Goal: Information Seeking & Learning: Learn about a topic

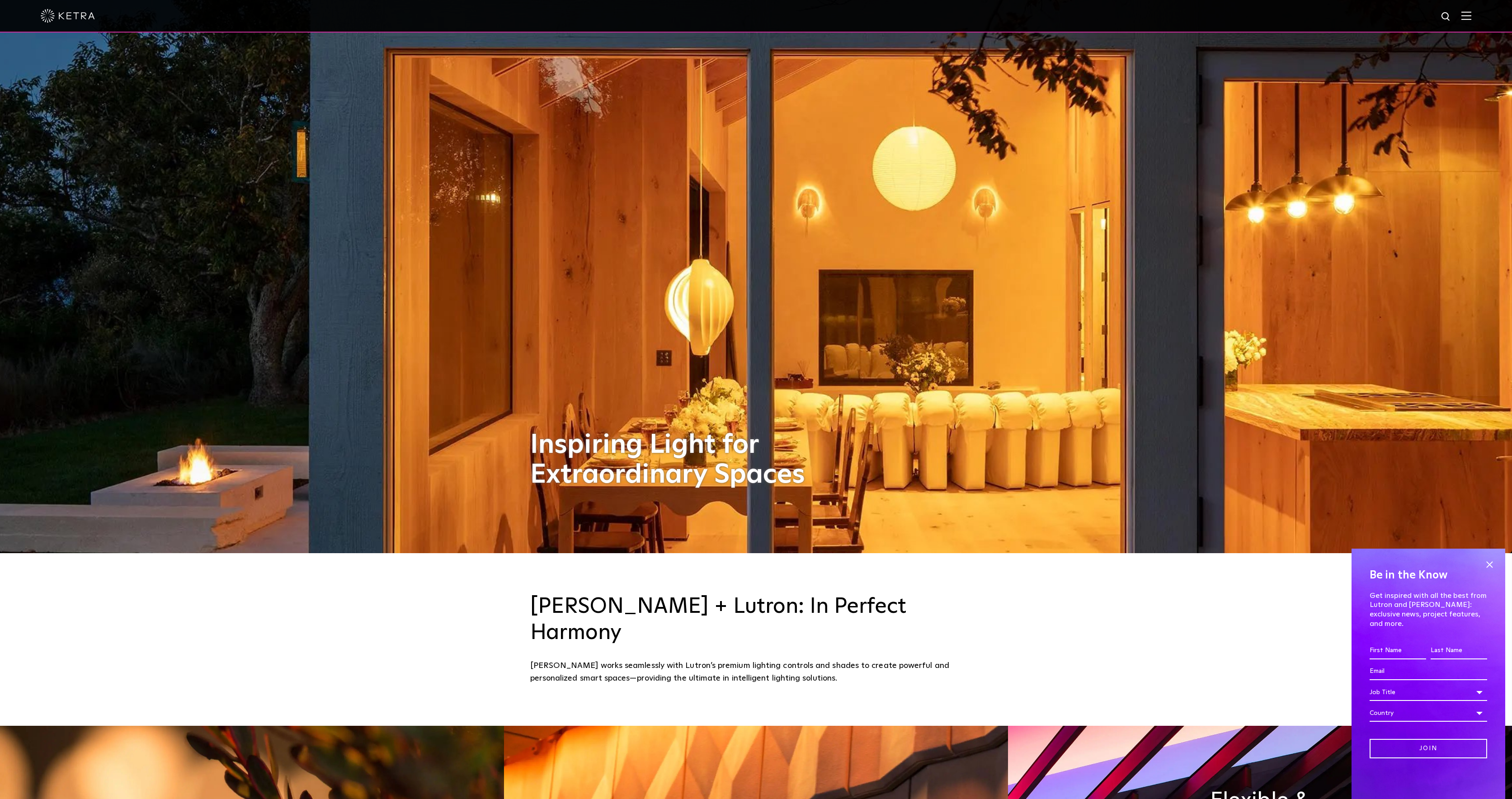
scroll to position [311, 0]
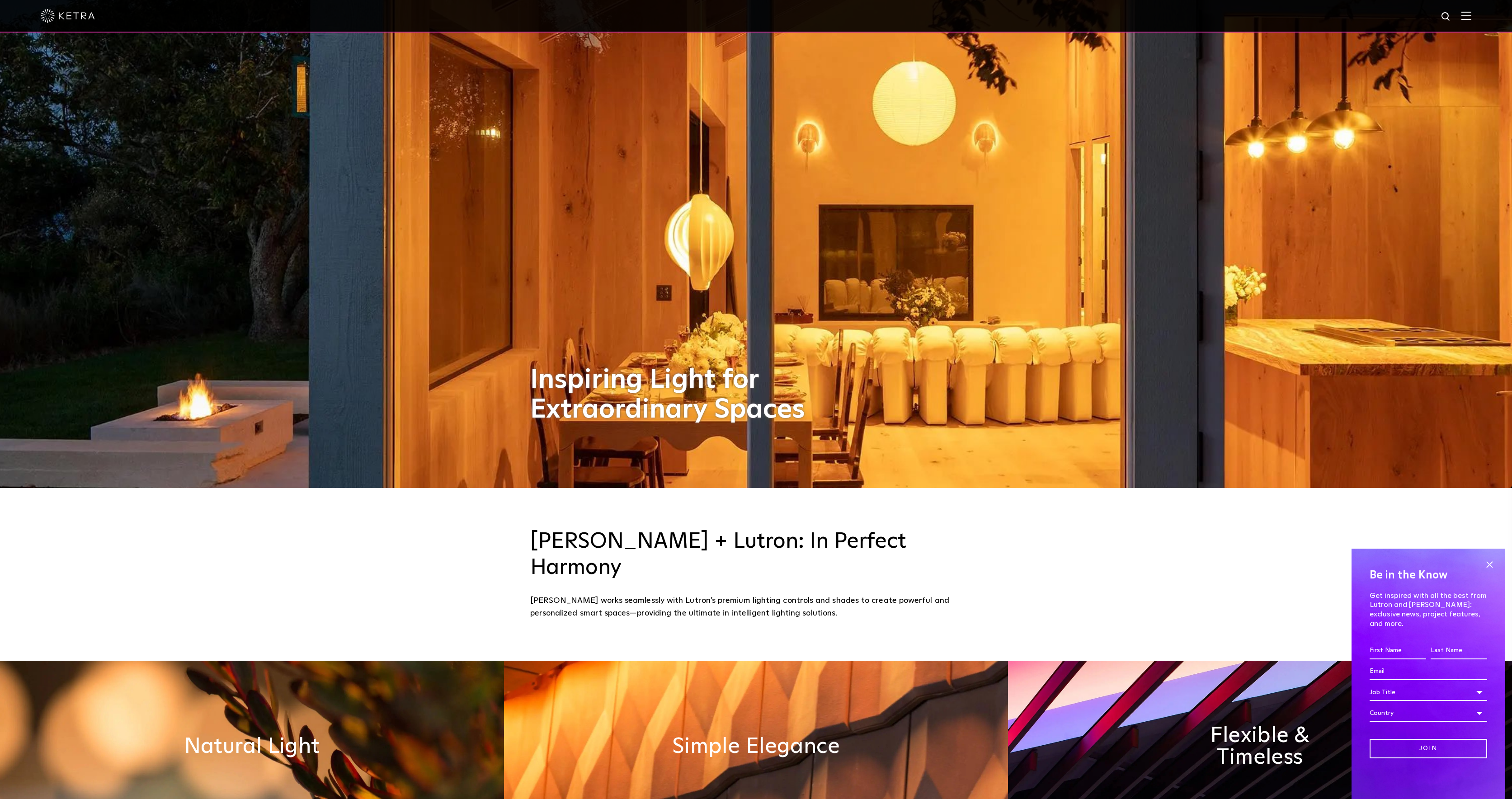
click at [1481, 19] on div at bounding box center [756, 16] width 1512 height 32
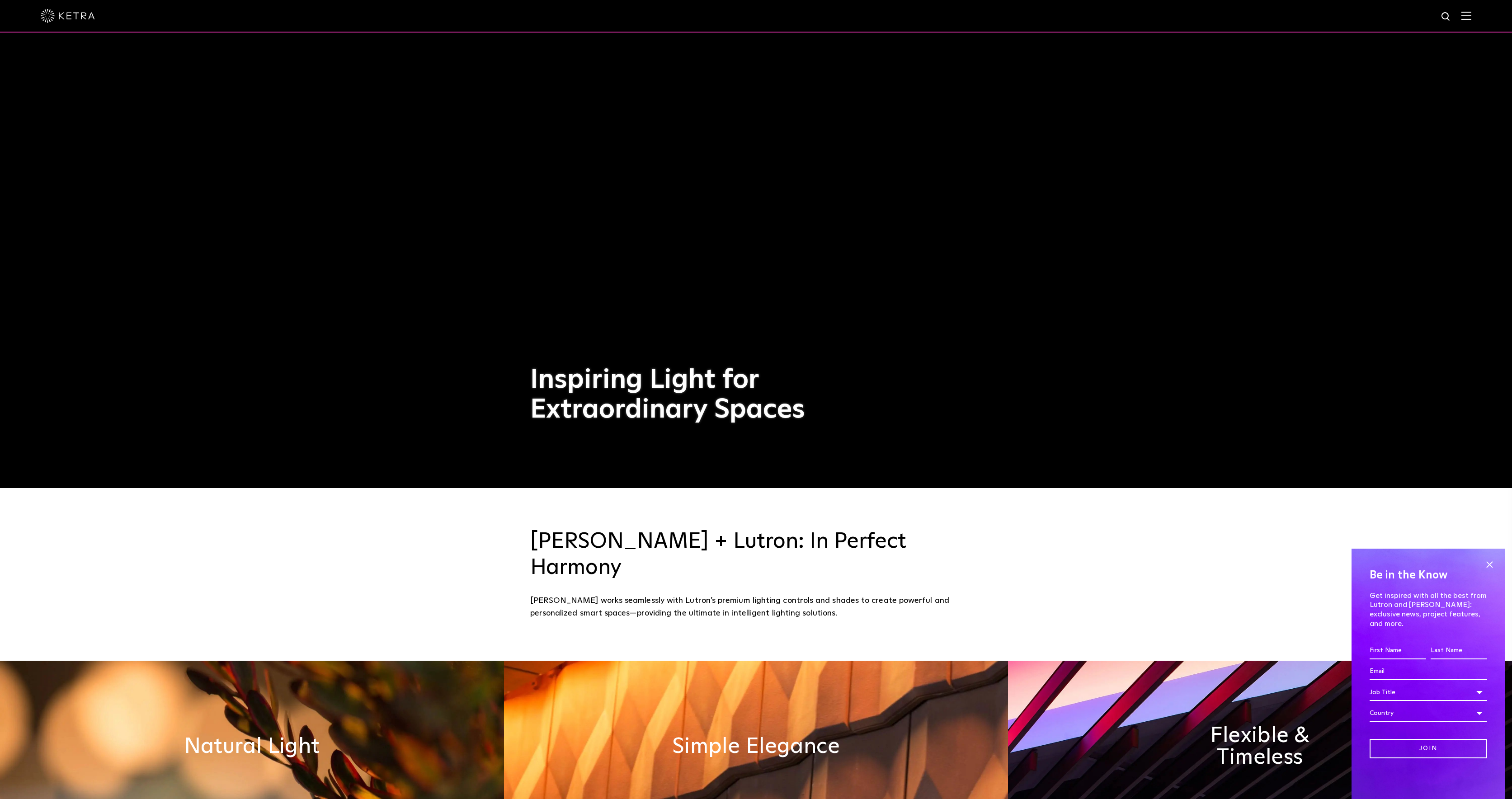
click at [1468, 14] on img at bounding box center [1467, 15] width 10 height 9
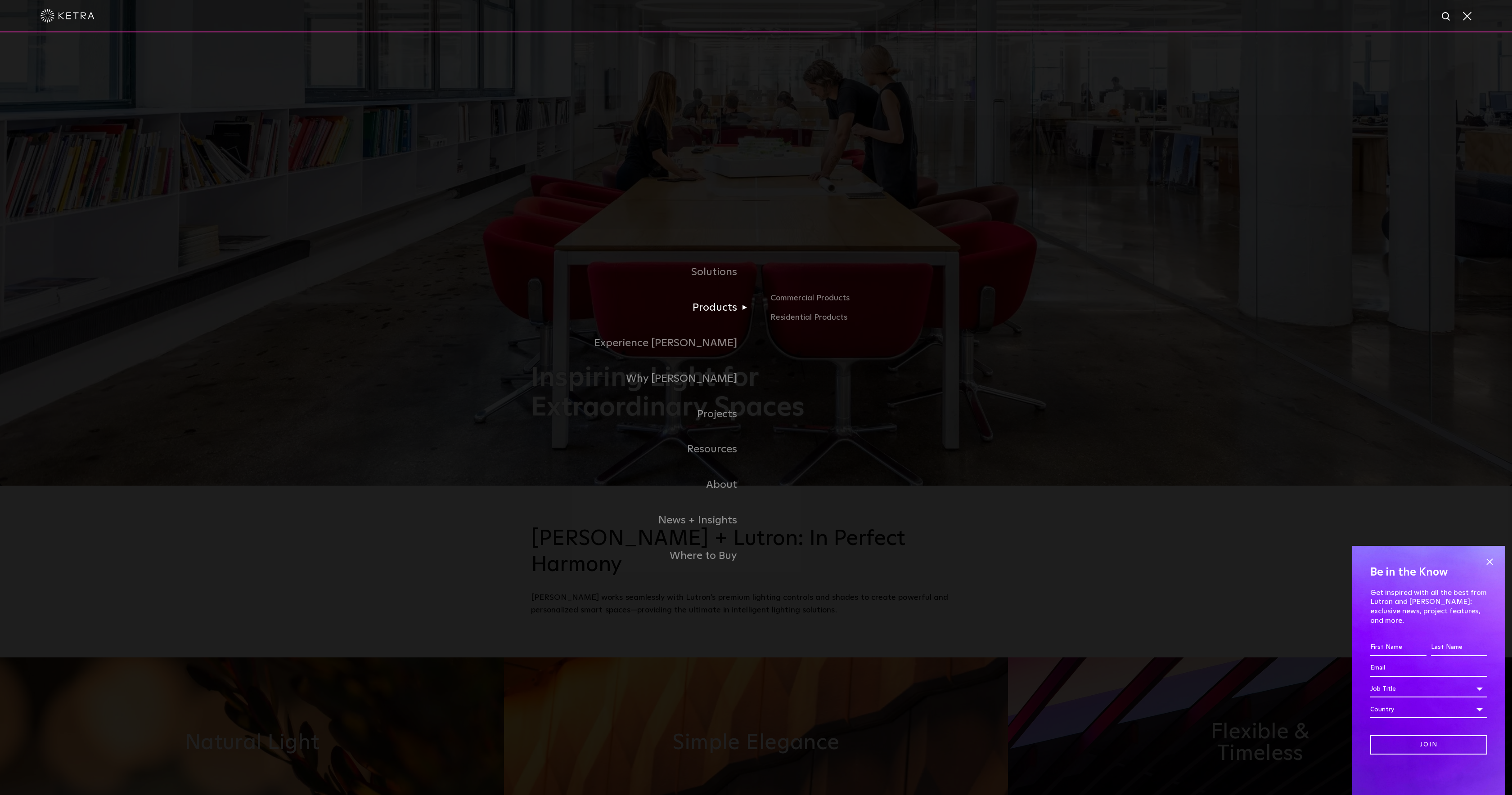
click at [708, 310] on link "Products" at bounding box center [643, 308] width 225 height 36
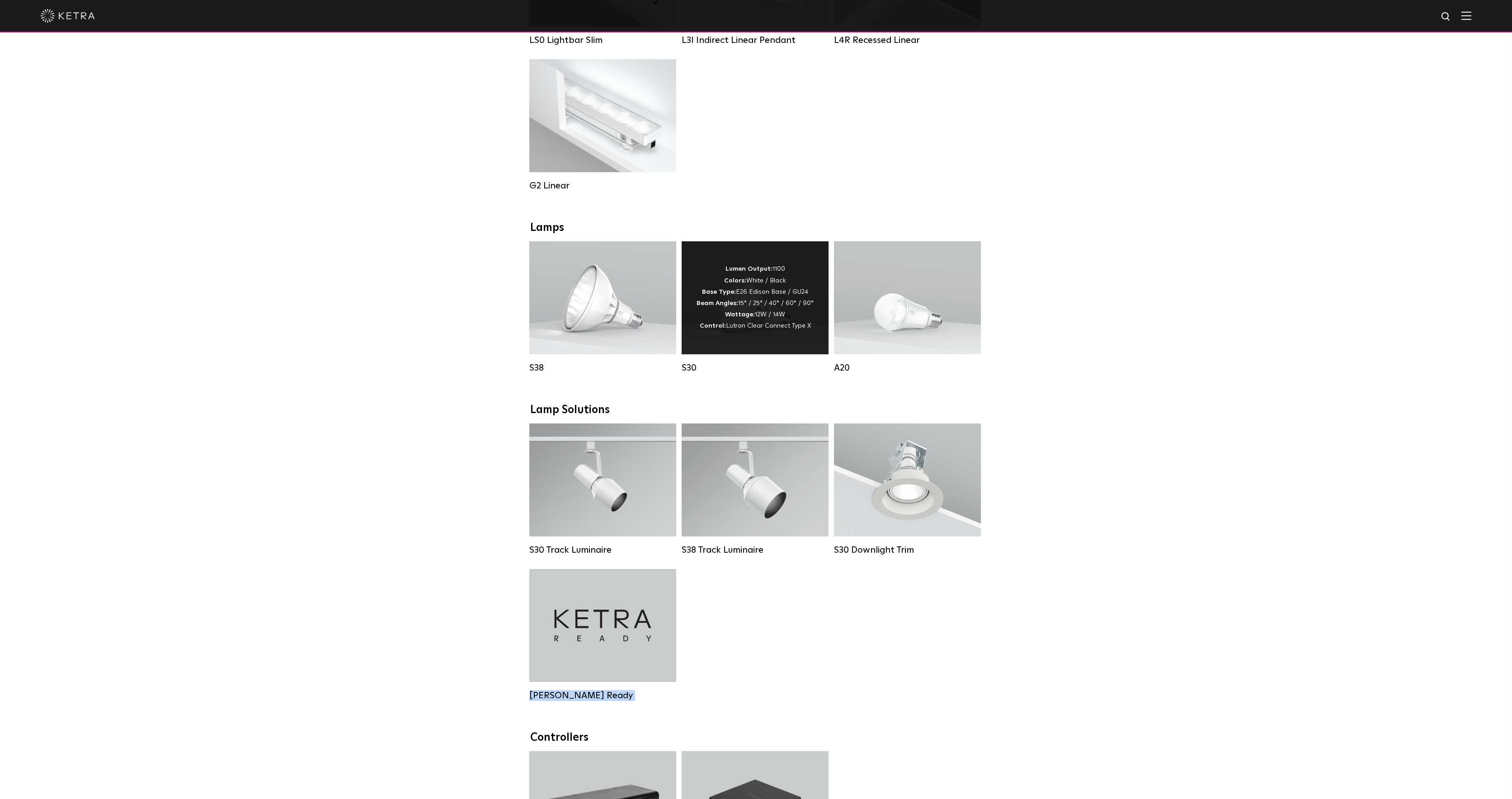
scroll to position [403, 0]
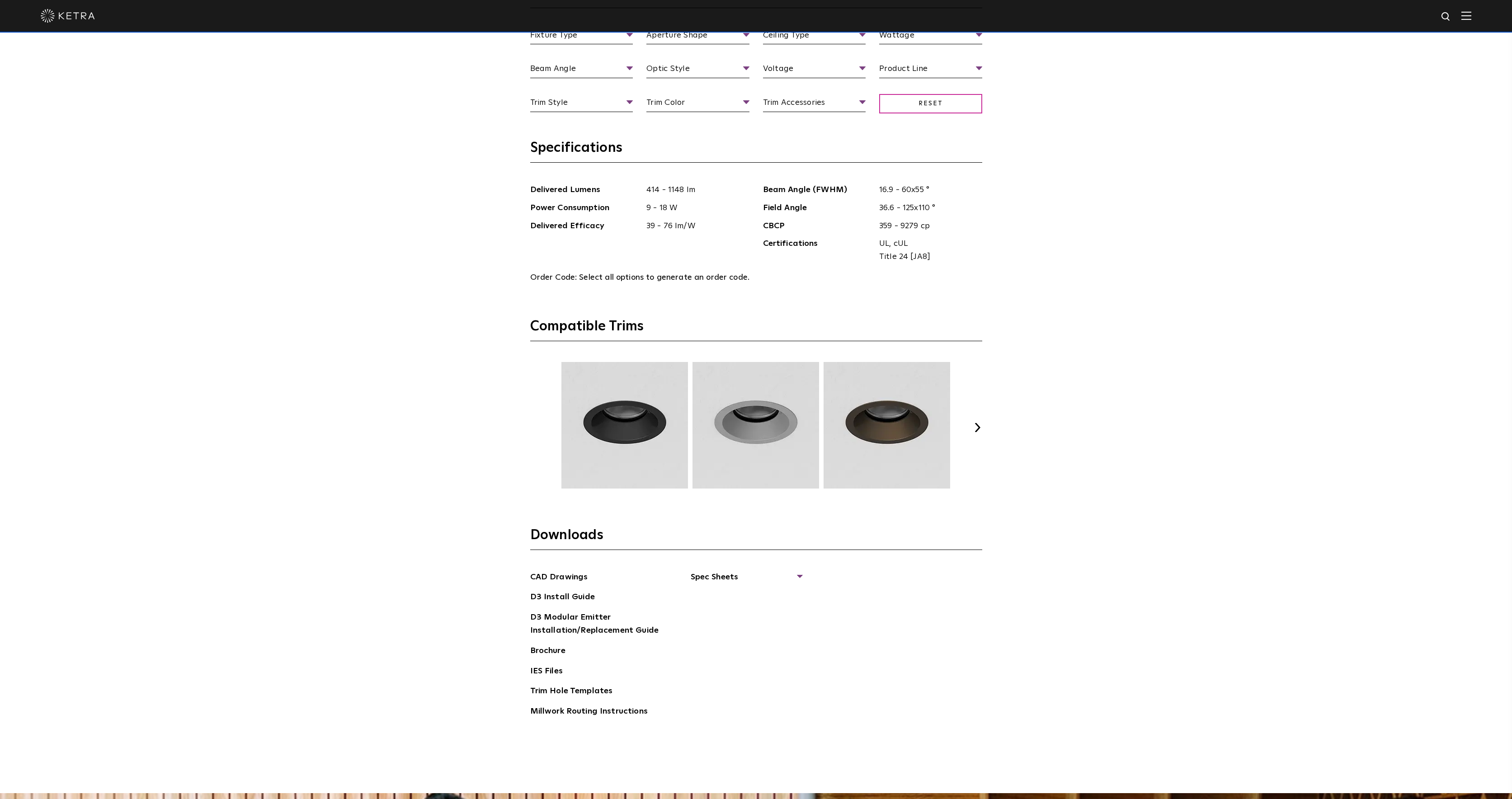
scroll to position [1369, 0]
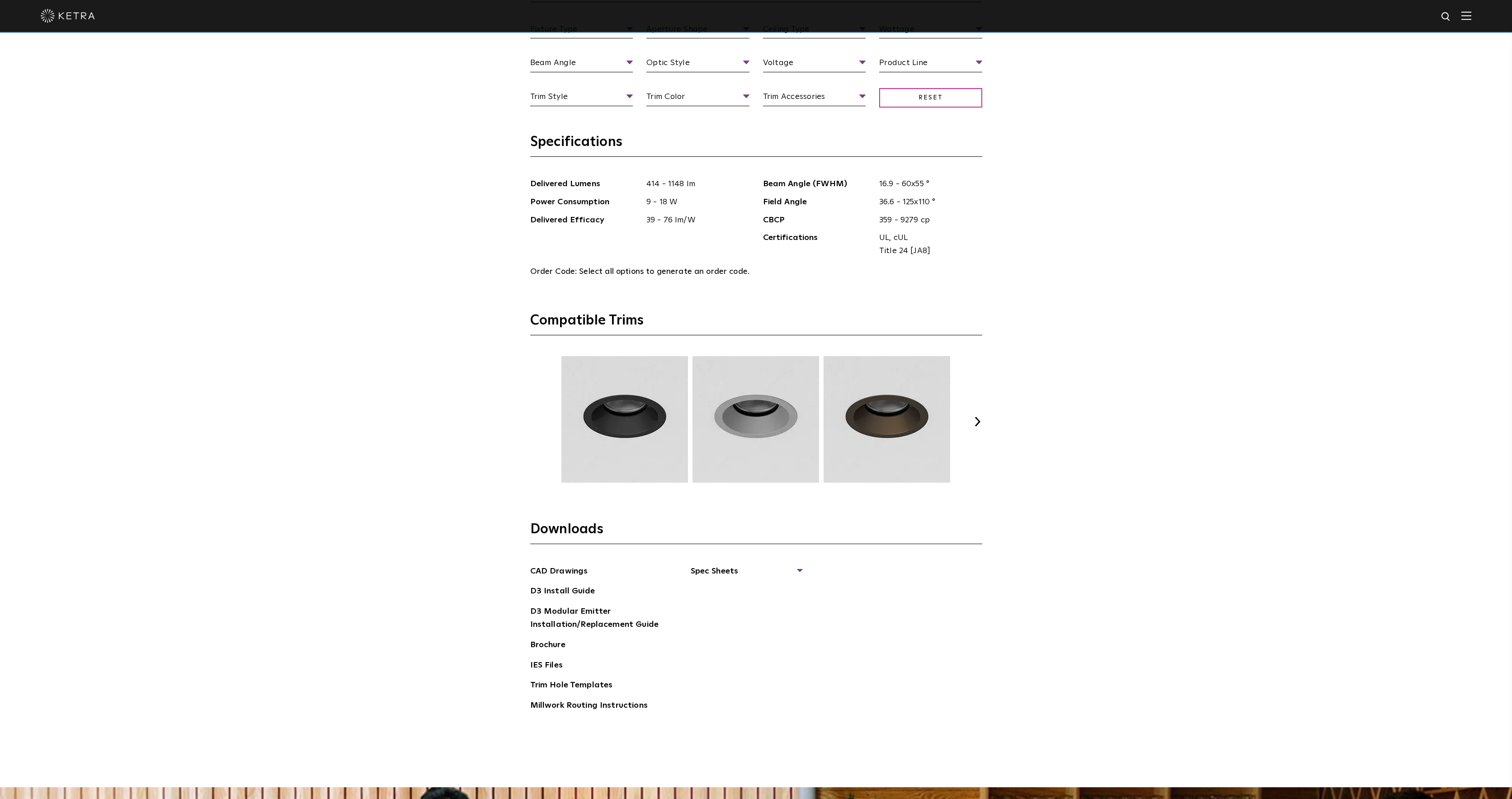
click at [990, 419] on div "Select Your Specs Options Fixture Type Fixture Type Adjustable Fixed Wall Wash …" at bounding box center [756, 327] width 470 height 803
click at [988, 419] on div "Select Your Specs Options Fixture Type Fixture Type Adjustable Fixed Wall Wash …" at bounding box center [756, 327] width 470 height 803
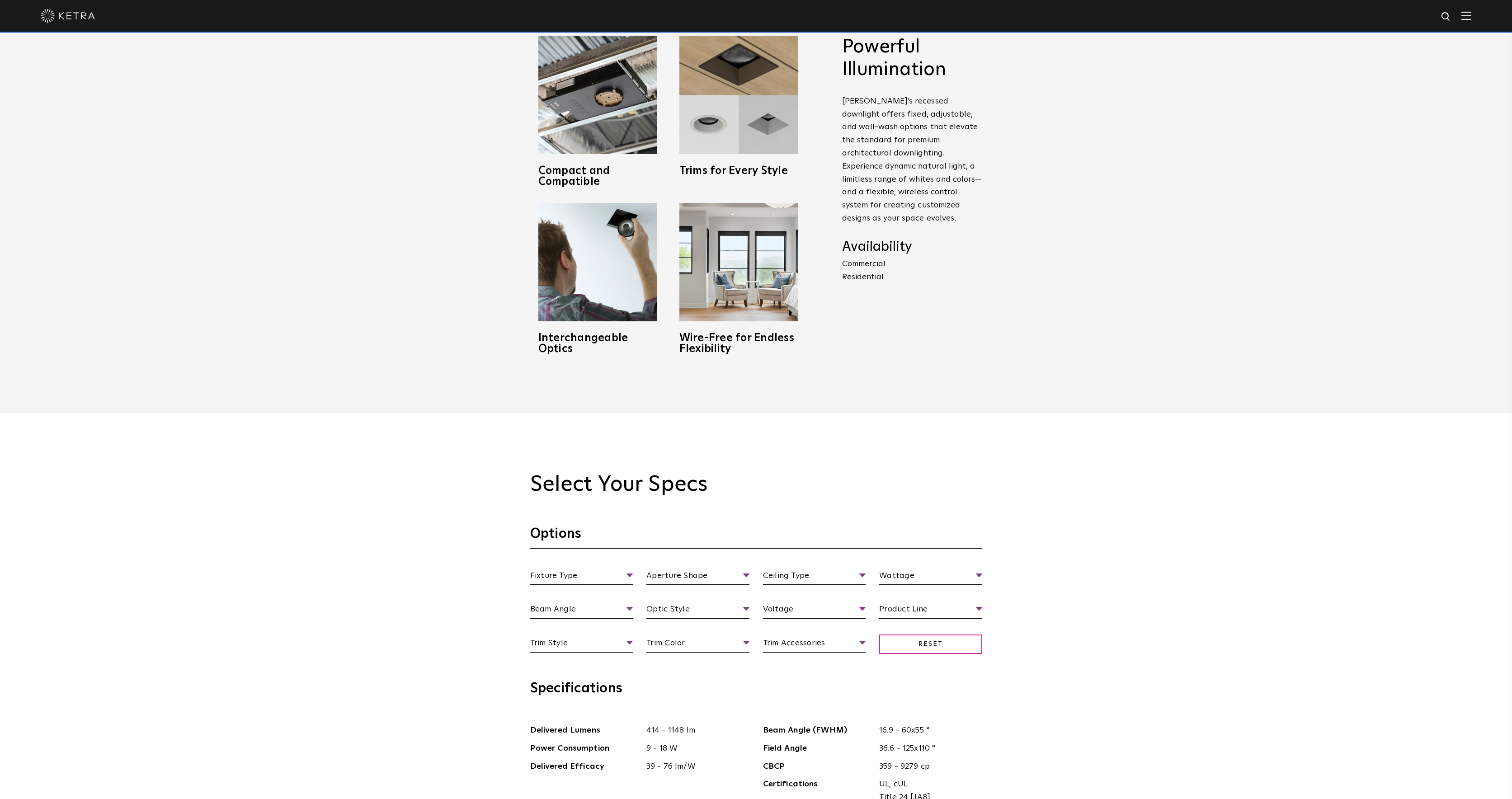
scroll to position [0, 0]
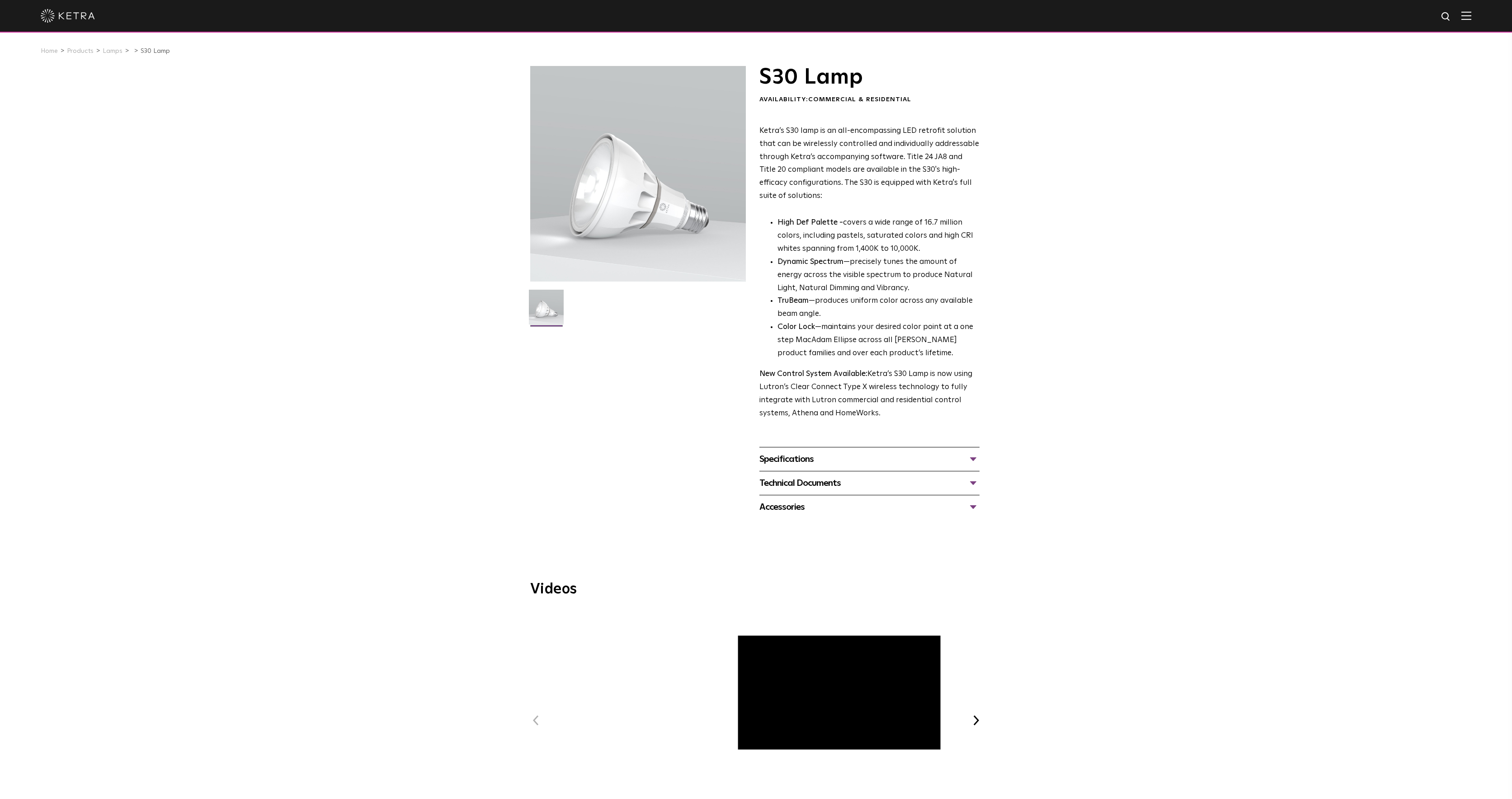
scroll to position [568, 0]
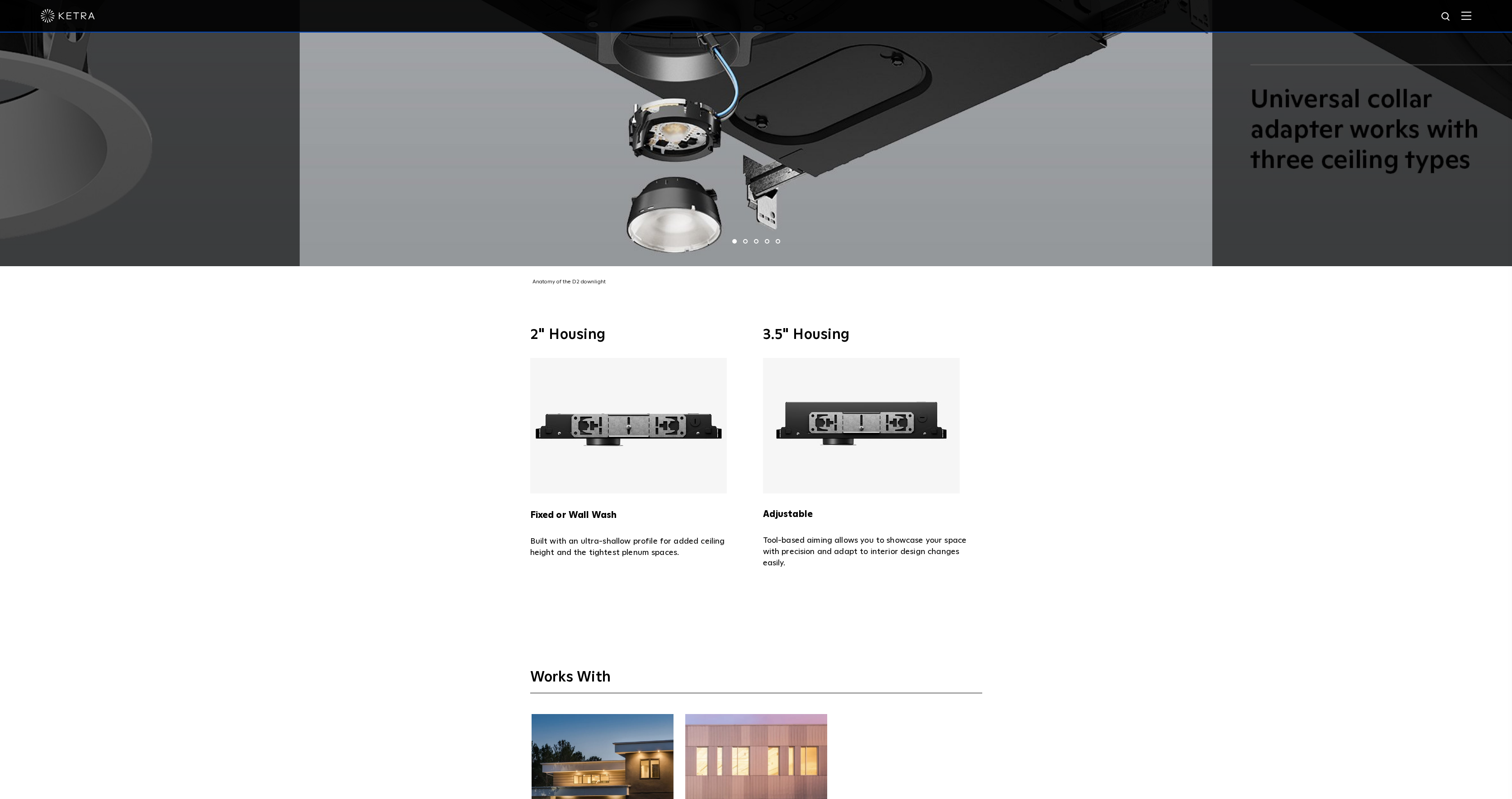
scroll to position [2953, 0]
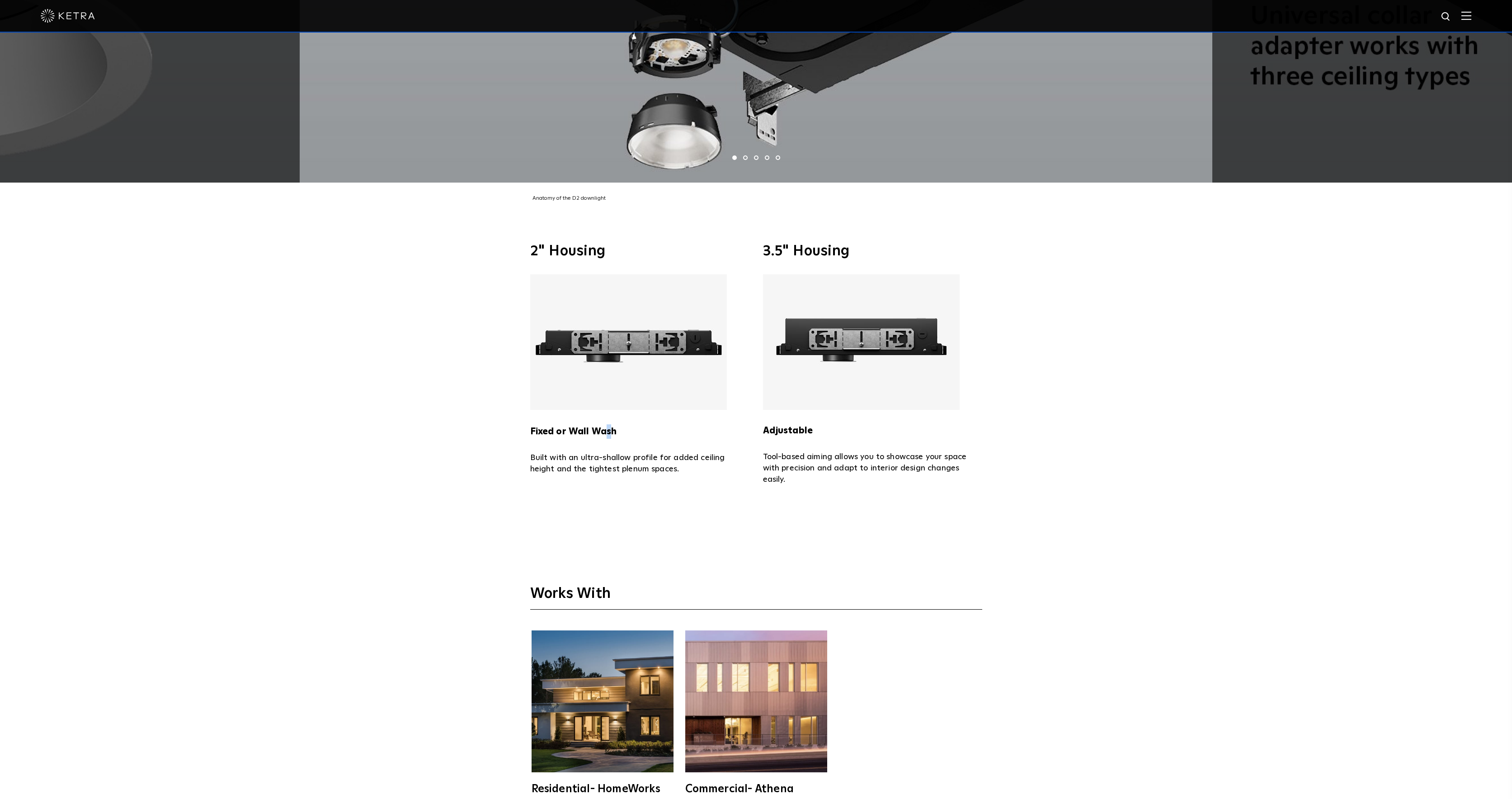
drag, startPoint x: 603, startPoint y: 417, endPoint x: 613, endPoint y: 425, distance: 12.8
click at [613, 425] on h5 "Fixed or Wall Wash" at bounding box center [640, 424] width 219 height 29
drag, startPoint x: 613, startPoint y: 425, endPoint x: 638, endPoint y: 430, distance: 25.5
click at [613, 425] on h5 "Fixed or Wall Wash" at bounding box center [640, 424] width 219 height 29
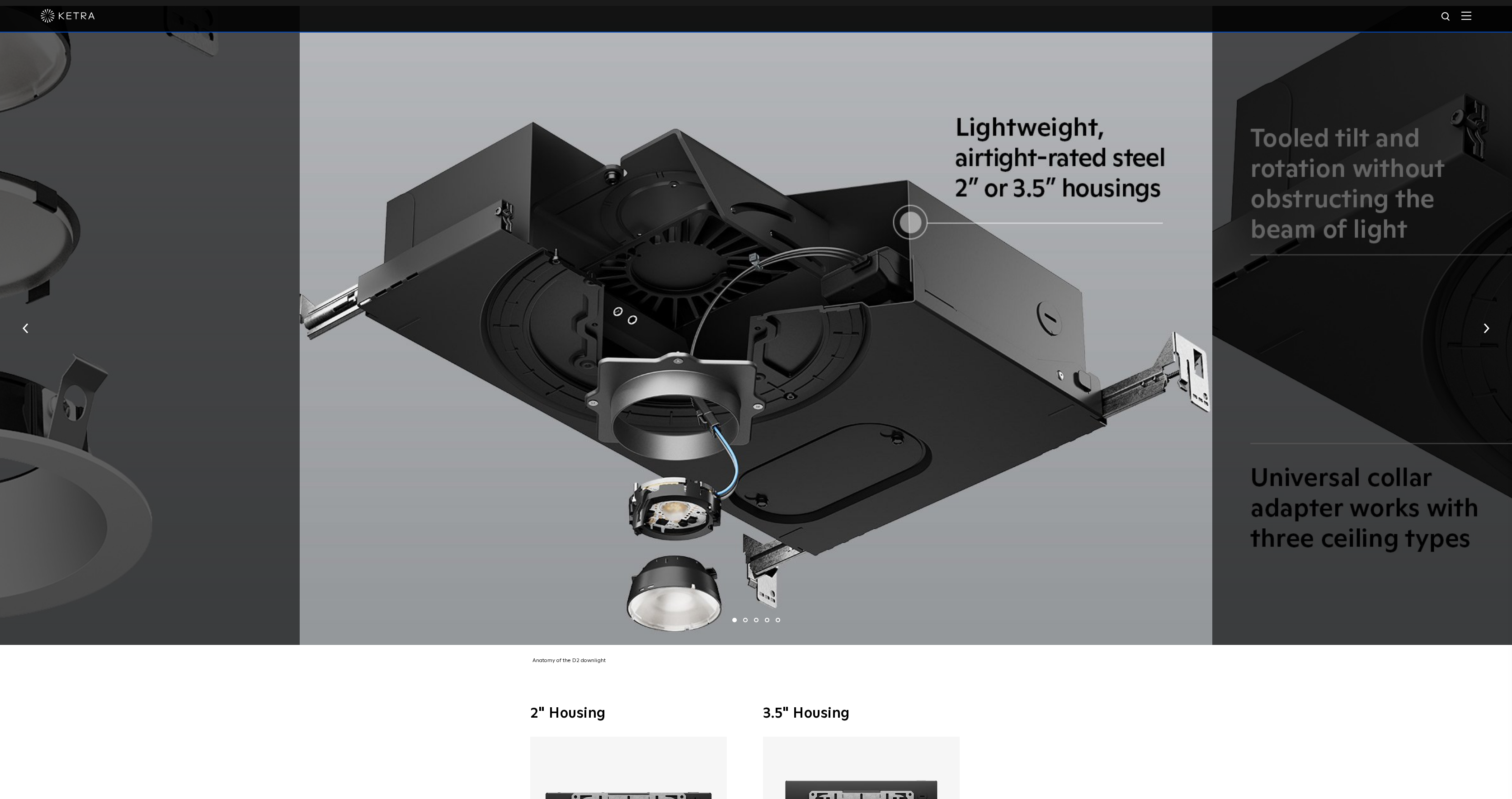
scroll to position [2605, 0]
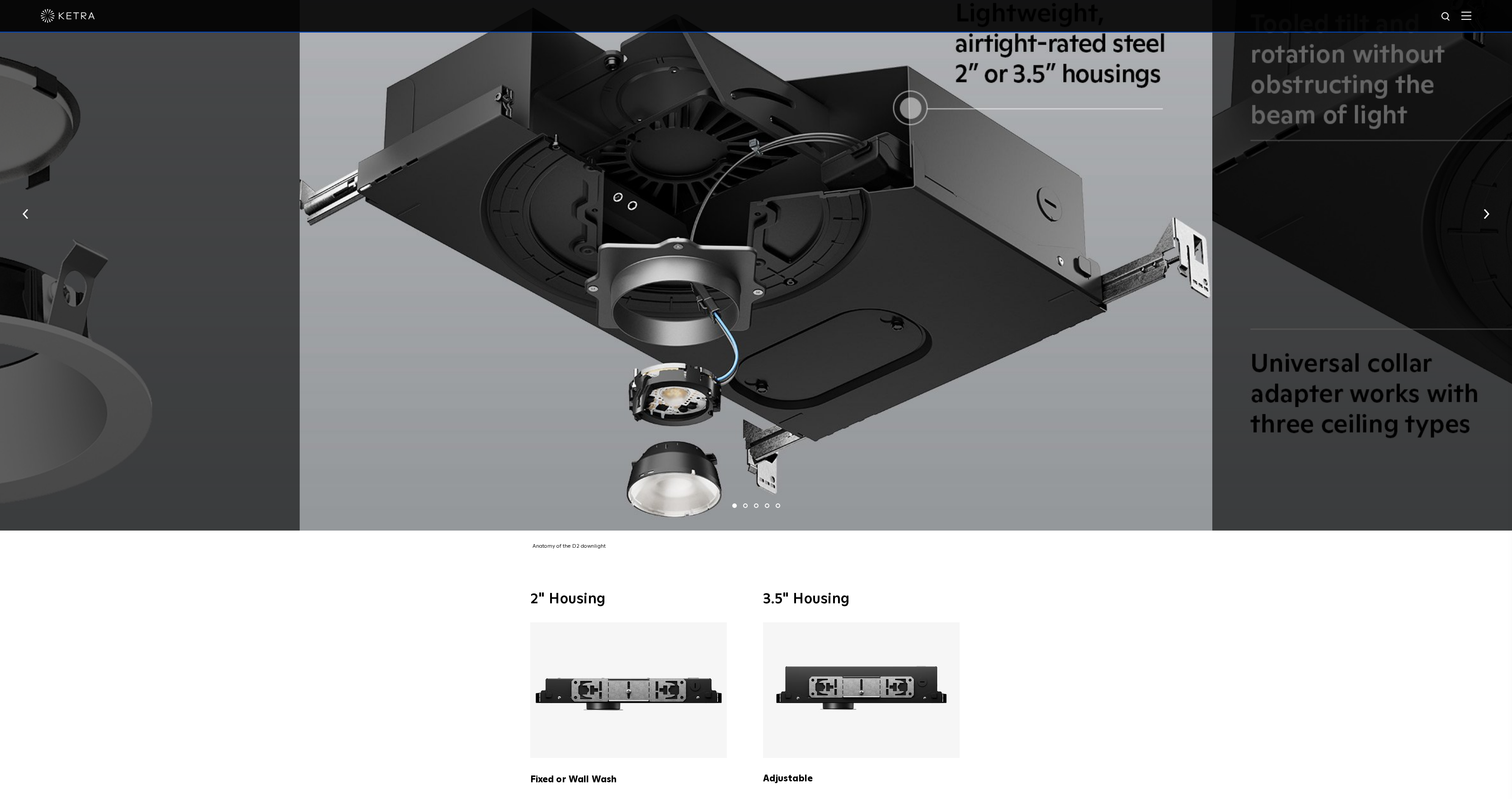
drag, startPoint x: 1051, startPoint y: 265, endPoint x: 692, endPoint y: 234, distance: 360.3
click at [757, 236] on div at bounding box center [756, 211] width 913 height 639
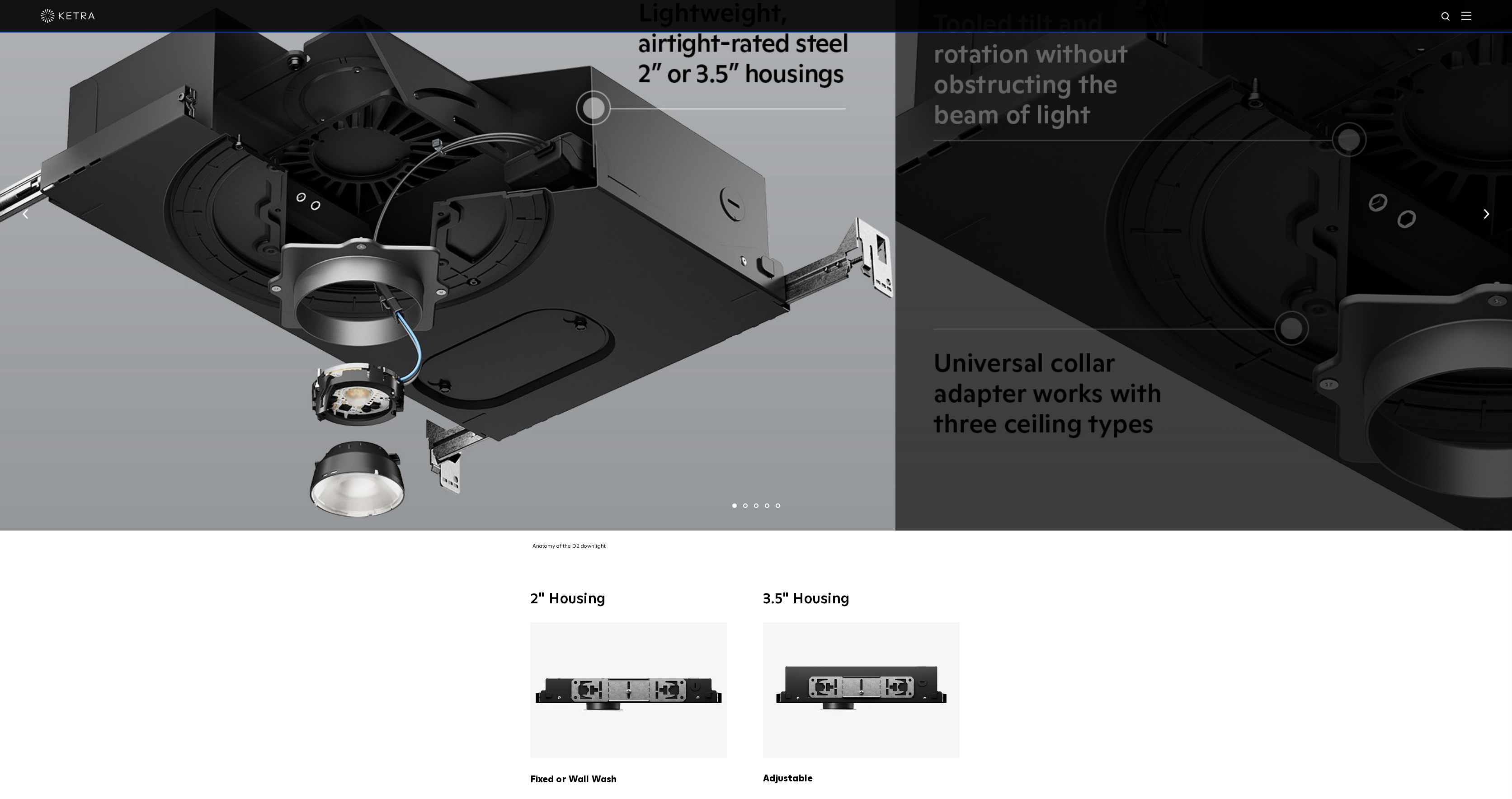
drag, startPoint x: 790, startPoint y: 236, endPoint x: 137, endPoint y: 98, distance: 667.4
click at [166, 116] on div at bounding box center [439, 211] width 913 height 639
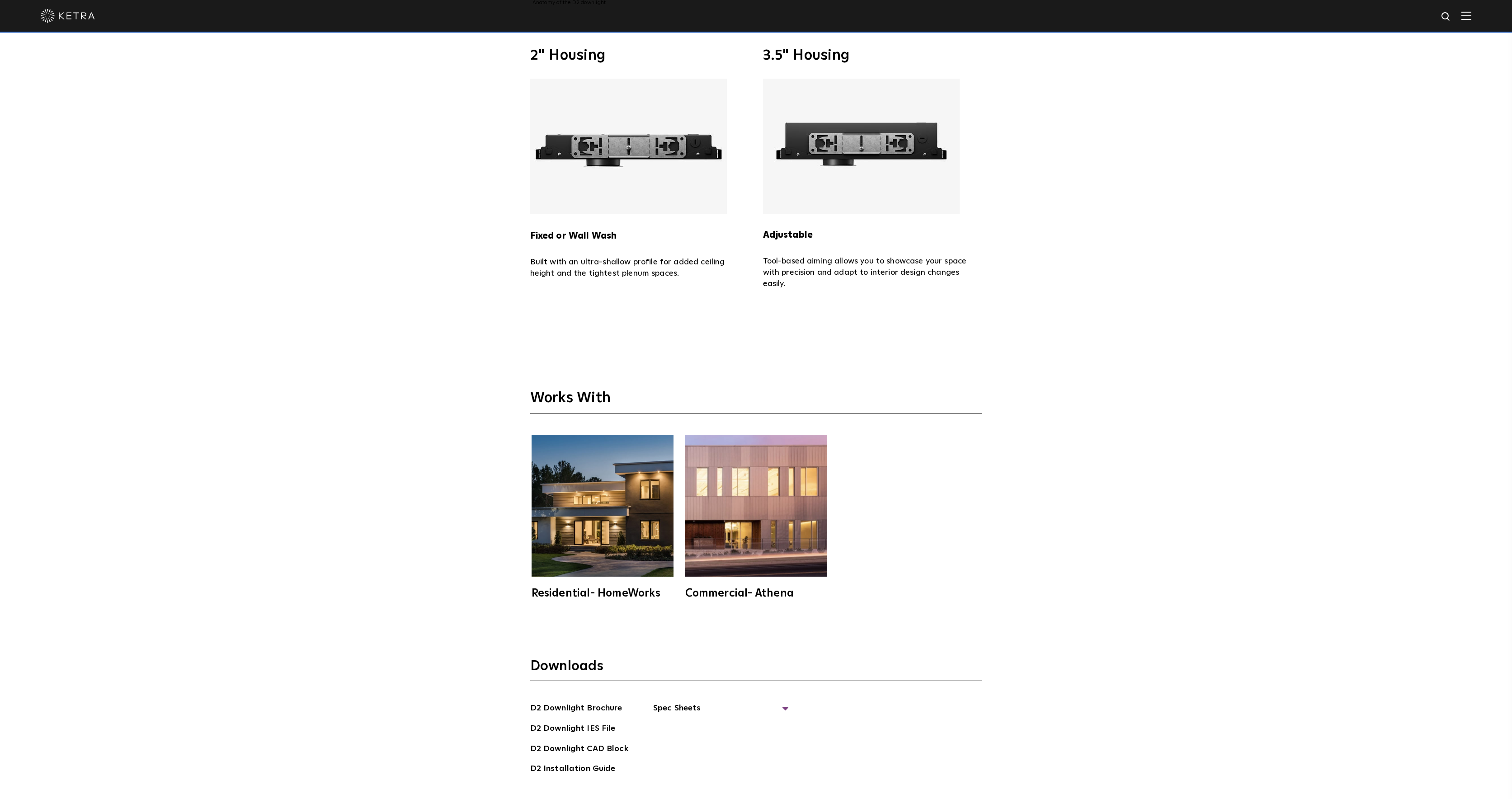
scroll to position [3111, 0]
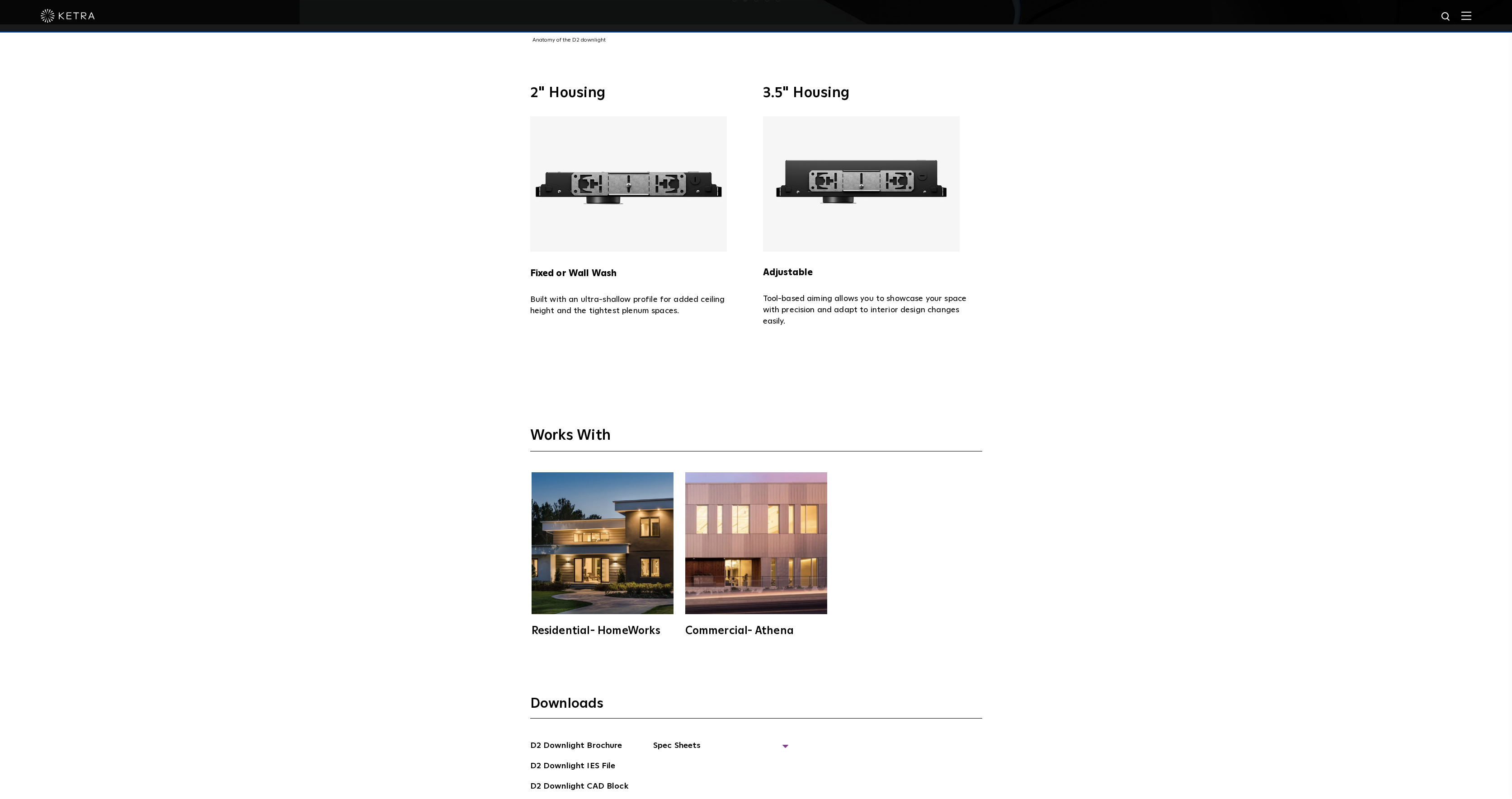
click at [626, 481] on img at bounding box center [603, 543] width 142 height 142
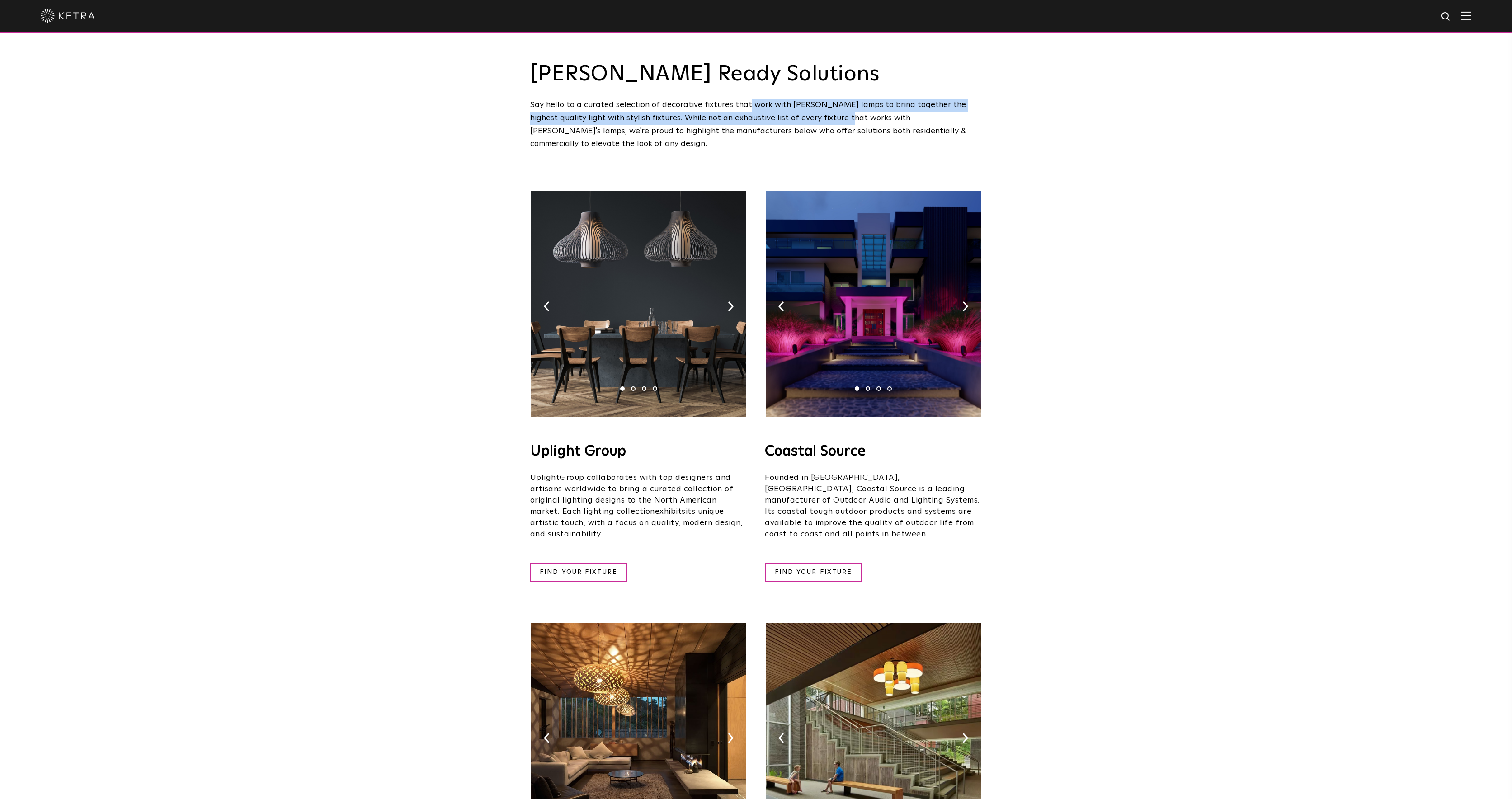
drag, startPoint x: 718, startPoint y: 104, endPoint x: 791, endPoint y: 118, distance: 74.3
click at [791, 118] on div "Say hello to a curated selection of decorative fixtures that work with [PERSON_…" at bounding box center [756, 124] width 452 height 52
click at [821, 113] on div "Say hello to a curated selection of decorative fixtures that work with [PERSON_…" at bounding box center [756, 124] width 452 height 52
drag, startPoint x: 875, startPoint y: 101, endPoint x: 657, endPoint y: 142, distance: 221.8
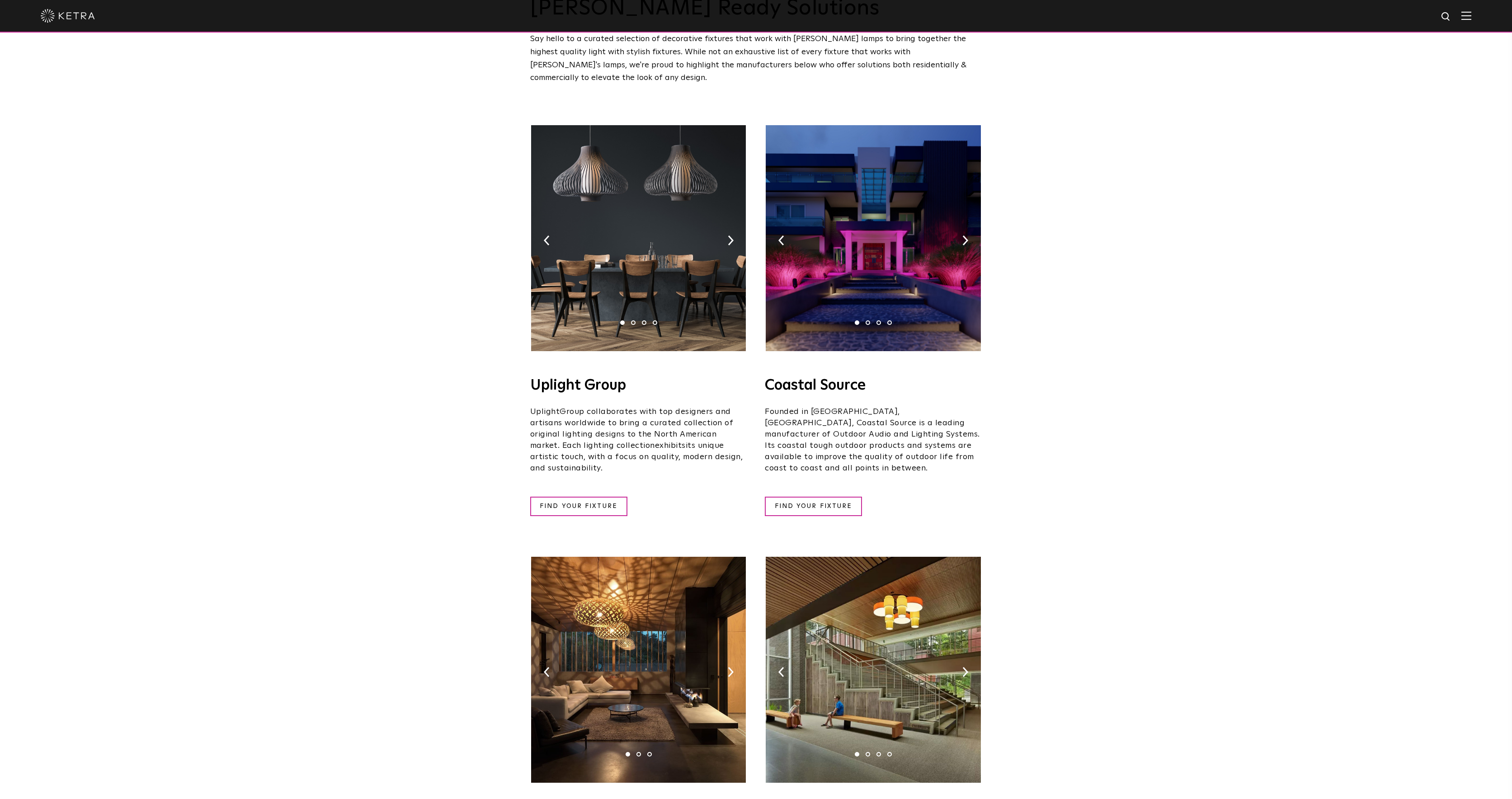
scroll to position [152, 0]
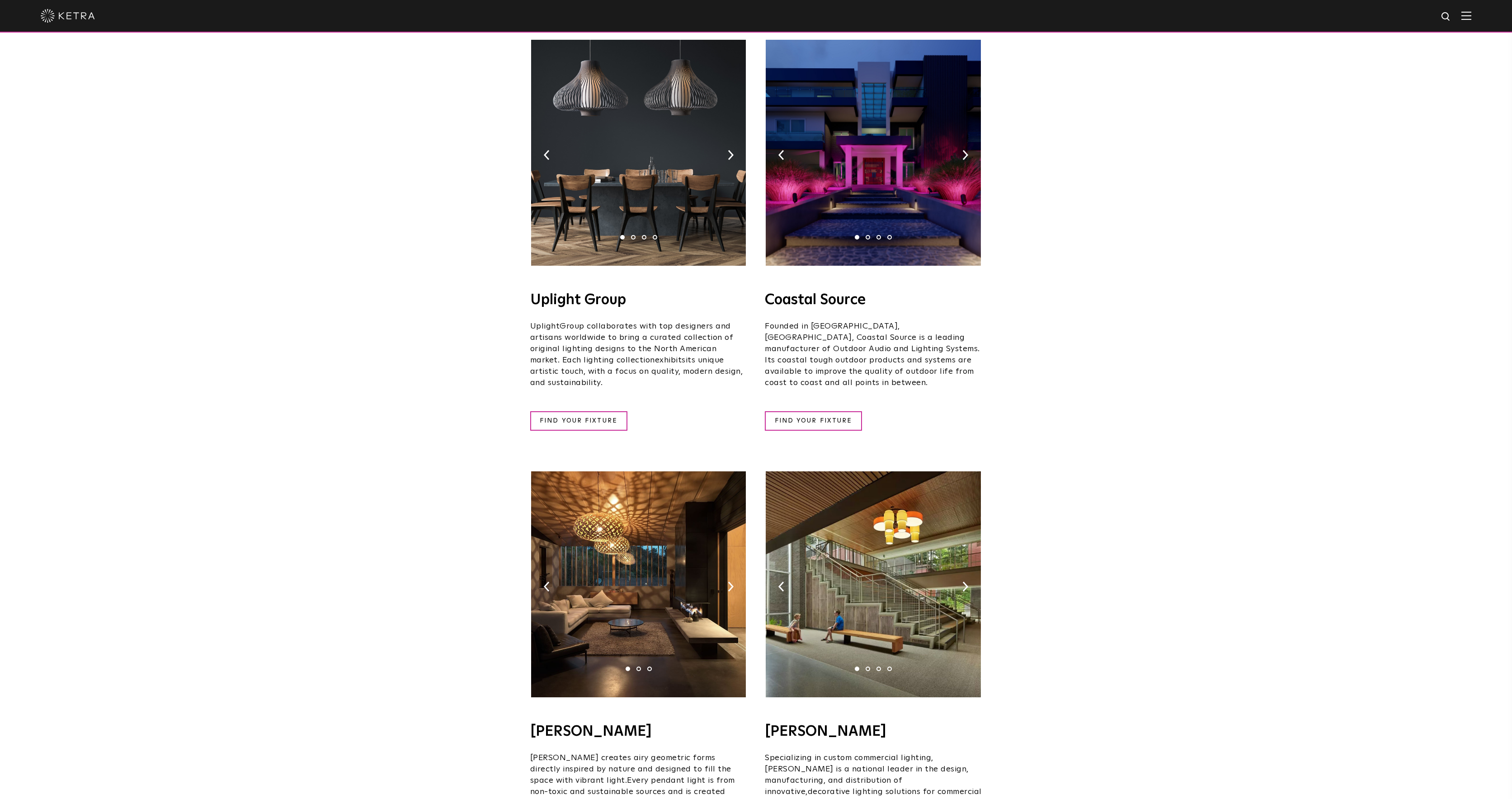
click at [735, 139] on img at bounding box center [639, 152] width 215 height 226
click at [731, 150] on img at bounding box center [731, 155] width 6 height 10
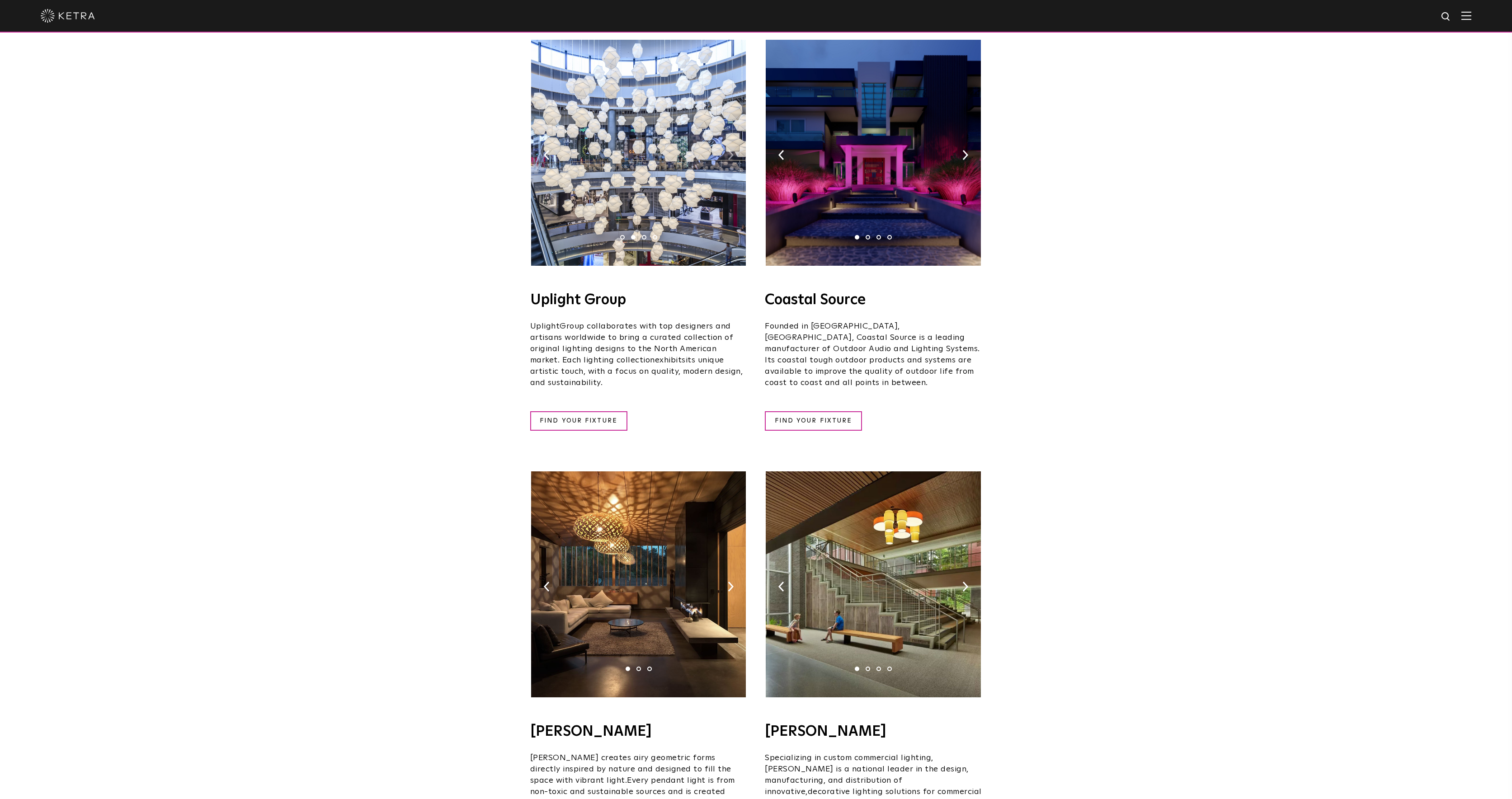
click at [731, 150] on img at bounding box center [731, 155] width 6 height 10
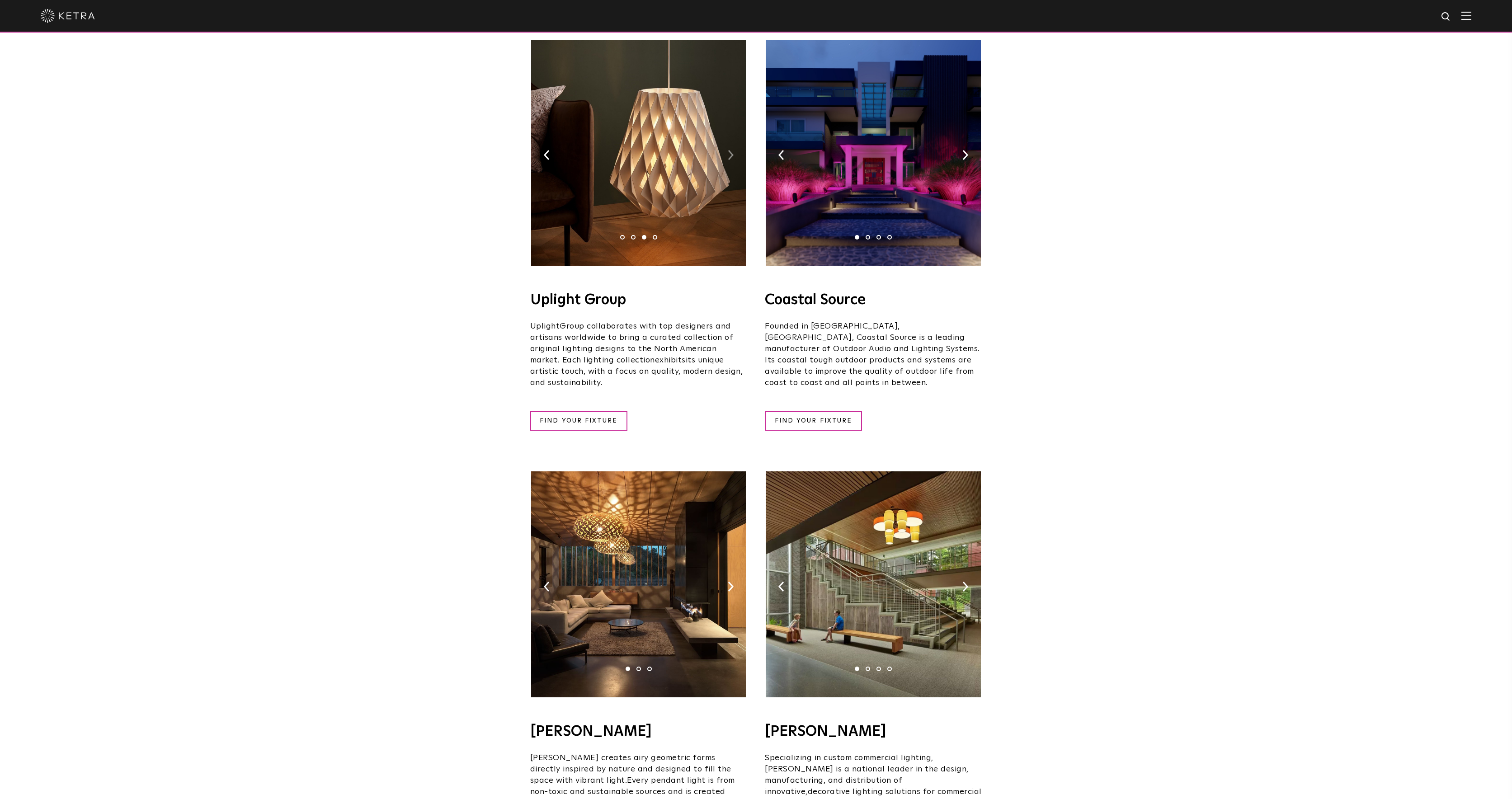
click at [731, 150] on img at bounding box center [731, 155] width 6 height 10
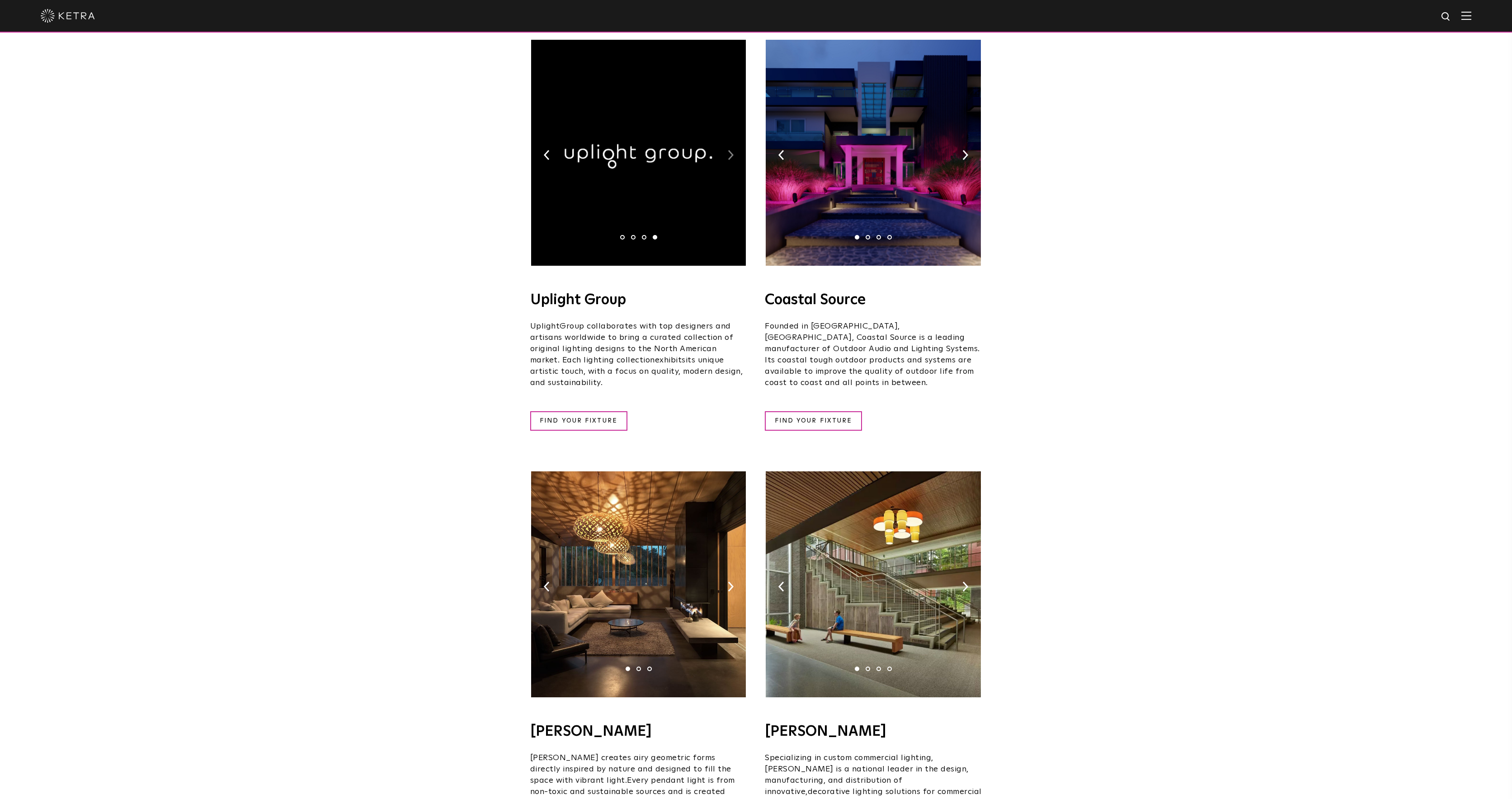
click at [731, 150] on img at bounding box center [731, 155] width 6 height 10
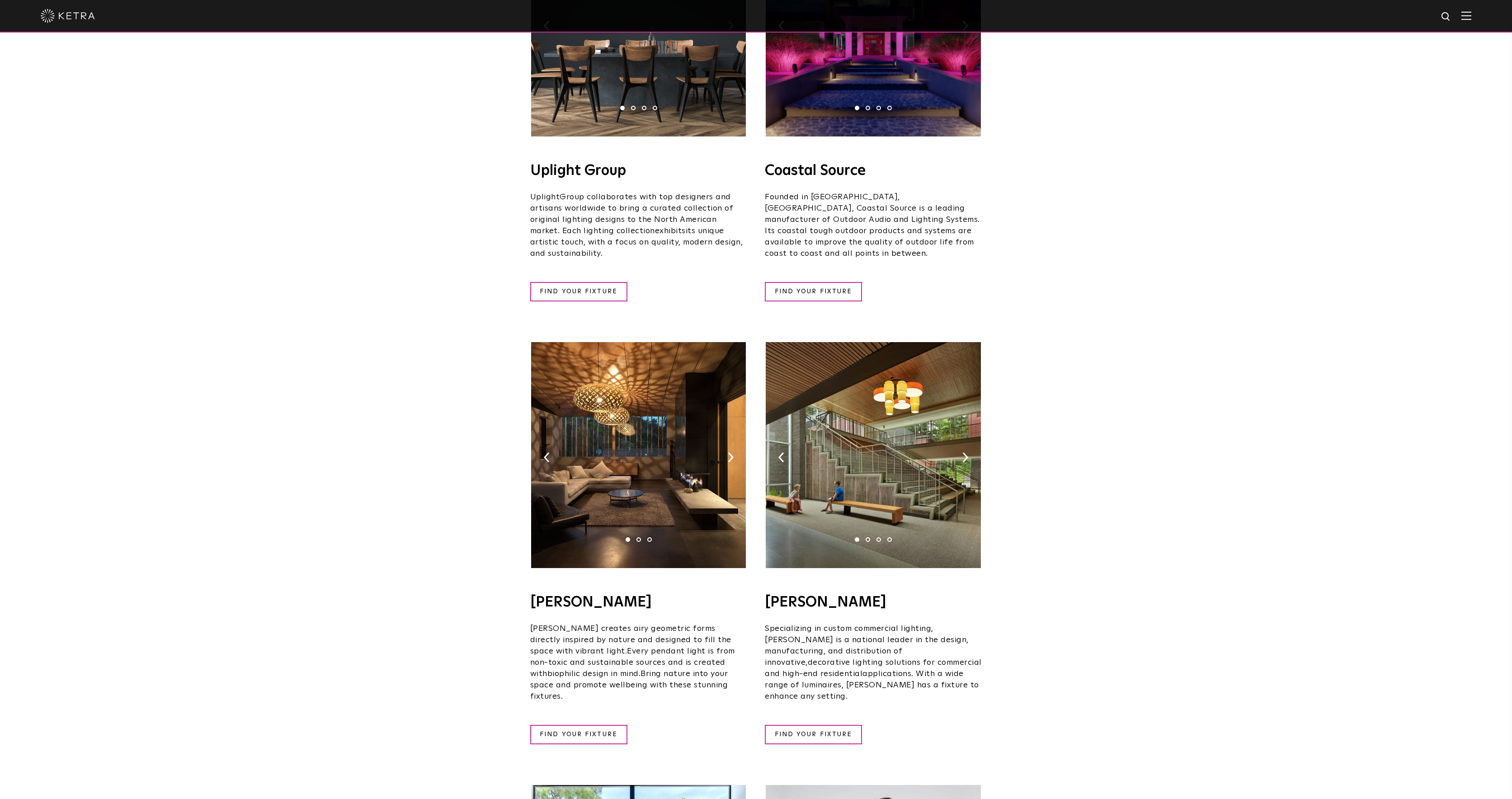
scroll to position [534, 0]
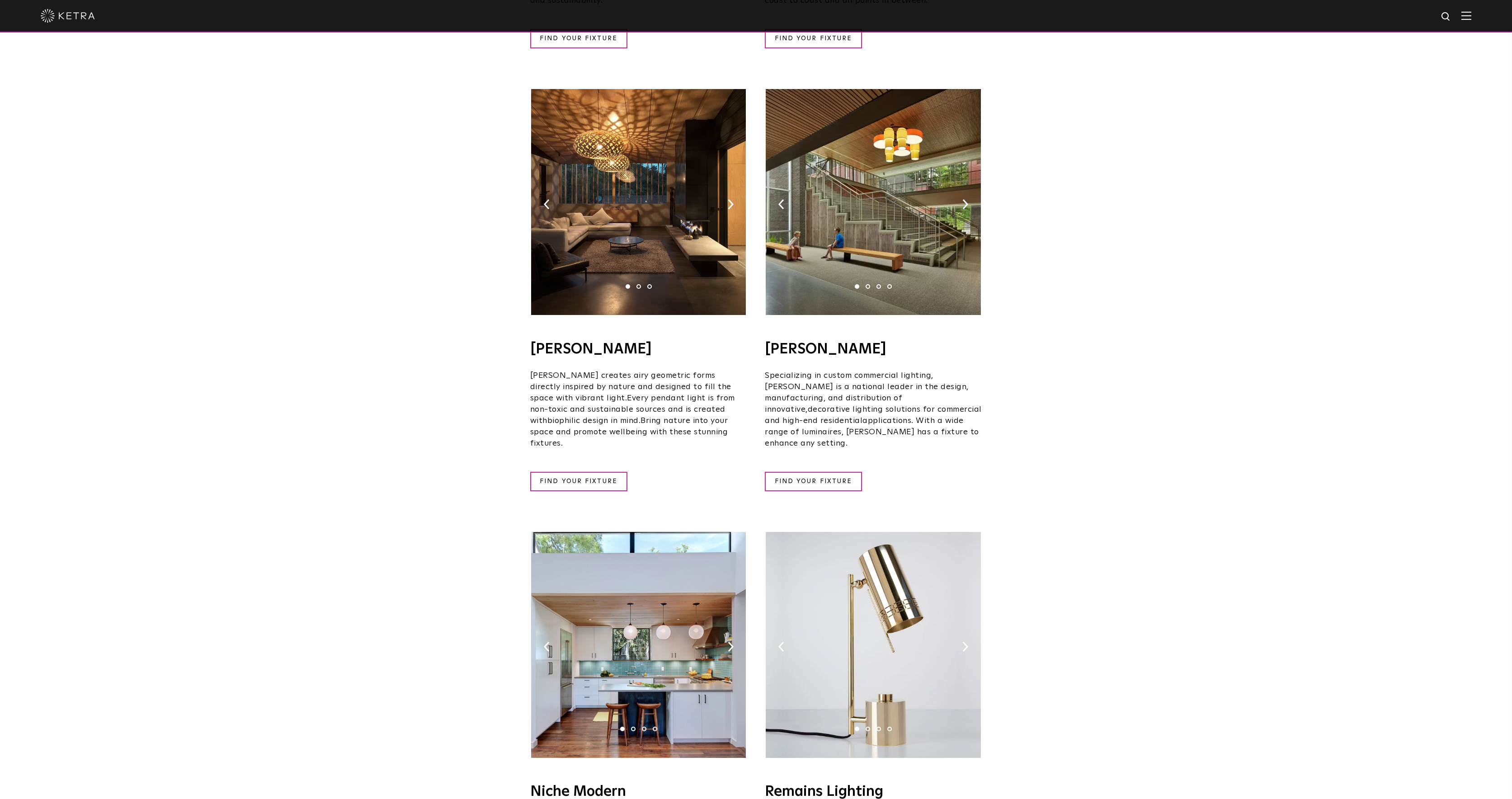
click at [728, 186] on img at bounding box center [639, 202] width 215 height 226
click at [727, 187] on img at bounding box center [638, 202] width 215 height 226
click at [731, 199] on img at bounding box center [731, 204] width 6 height 10
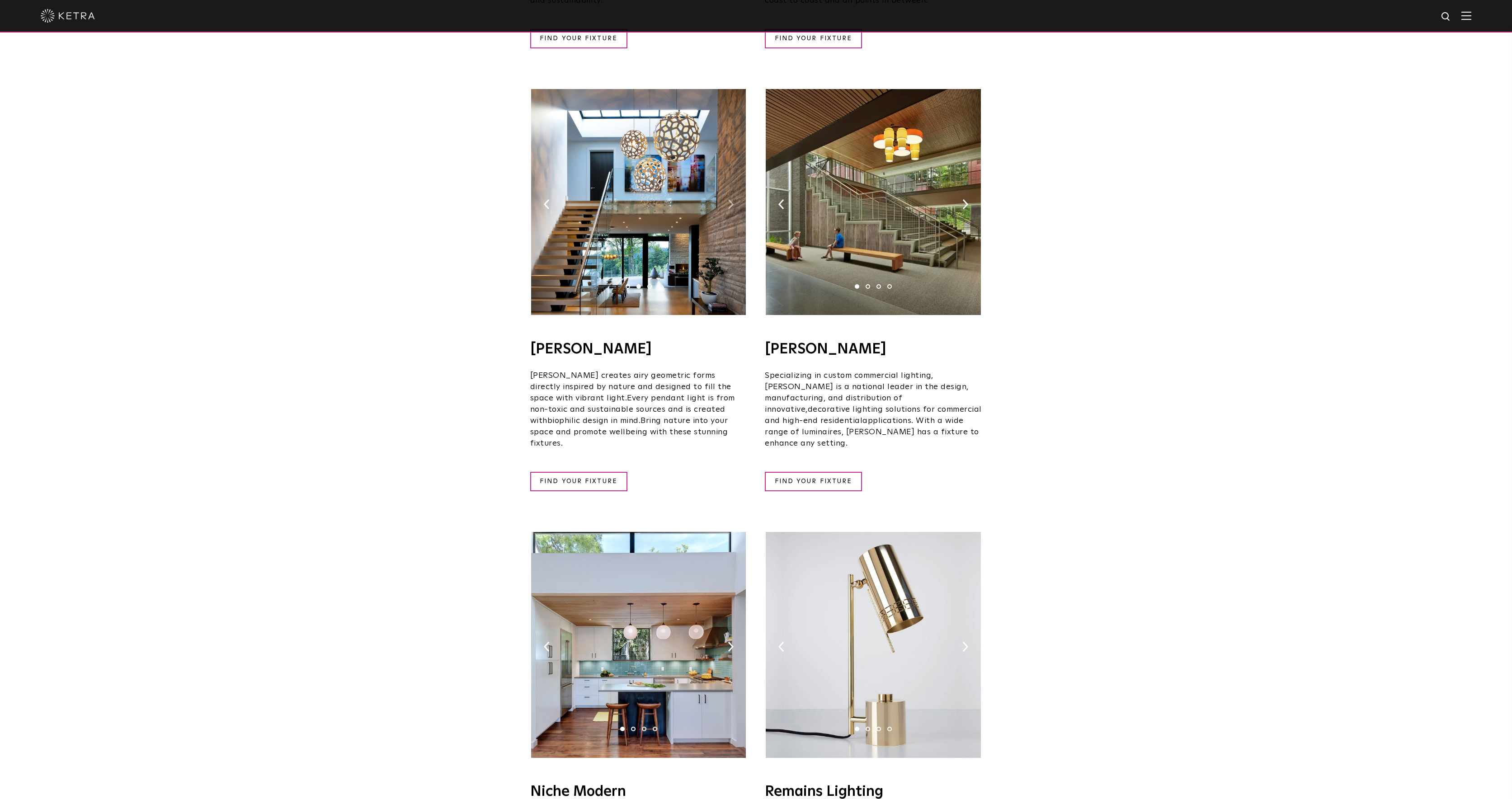
click at [731, 199] on img at bounding box center [731, 204] width 6 height 10
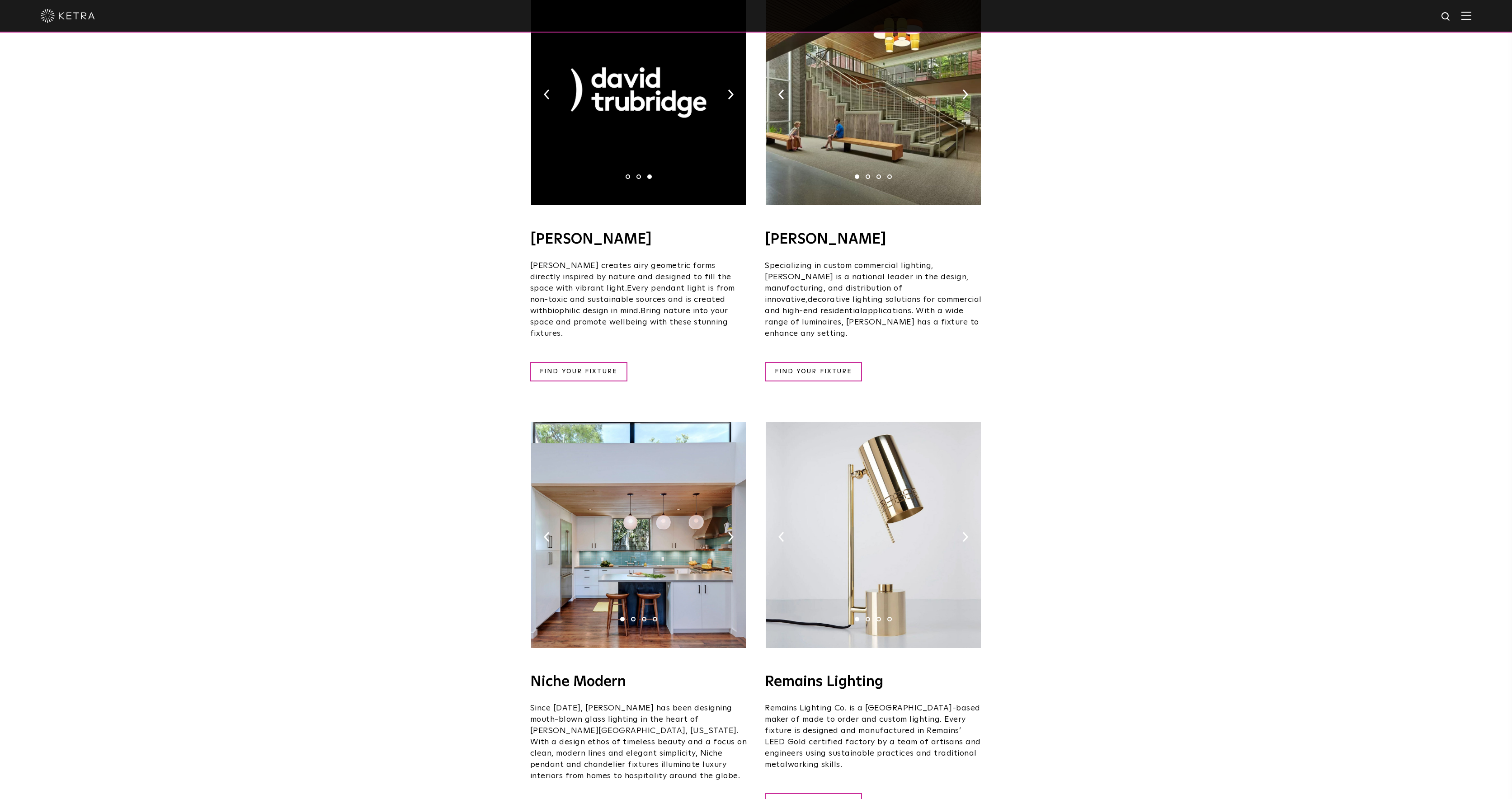
scroll to position [911, 0]
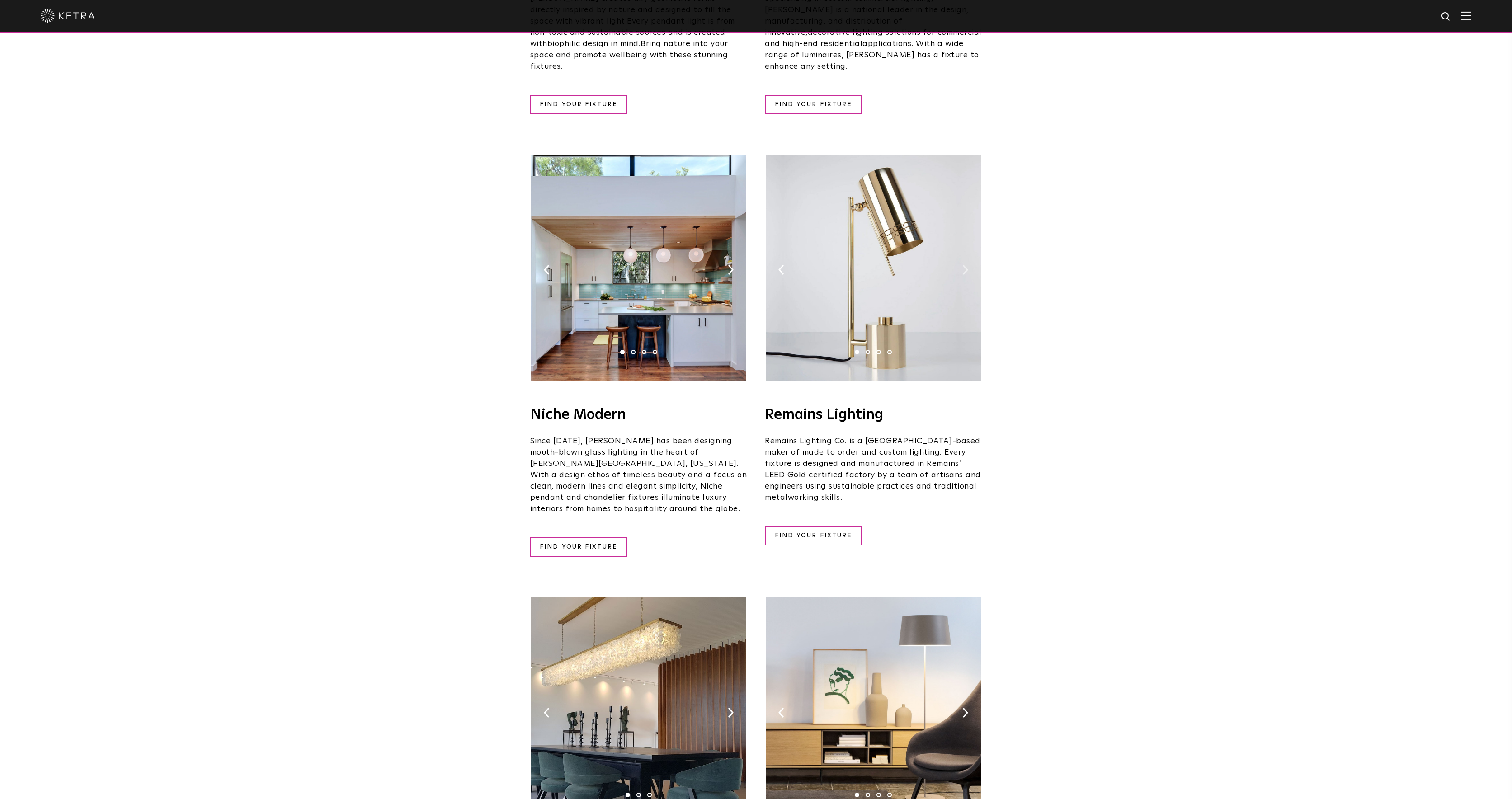
click at [967, 265] on img at bounding box center [965, 269] width 6 height 10
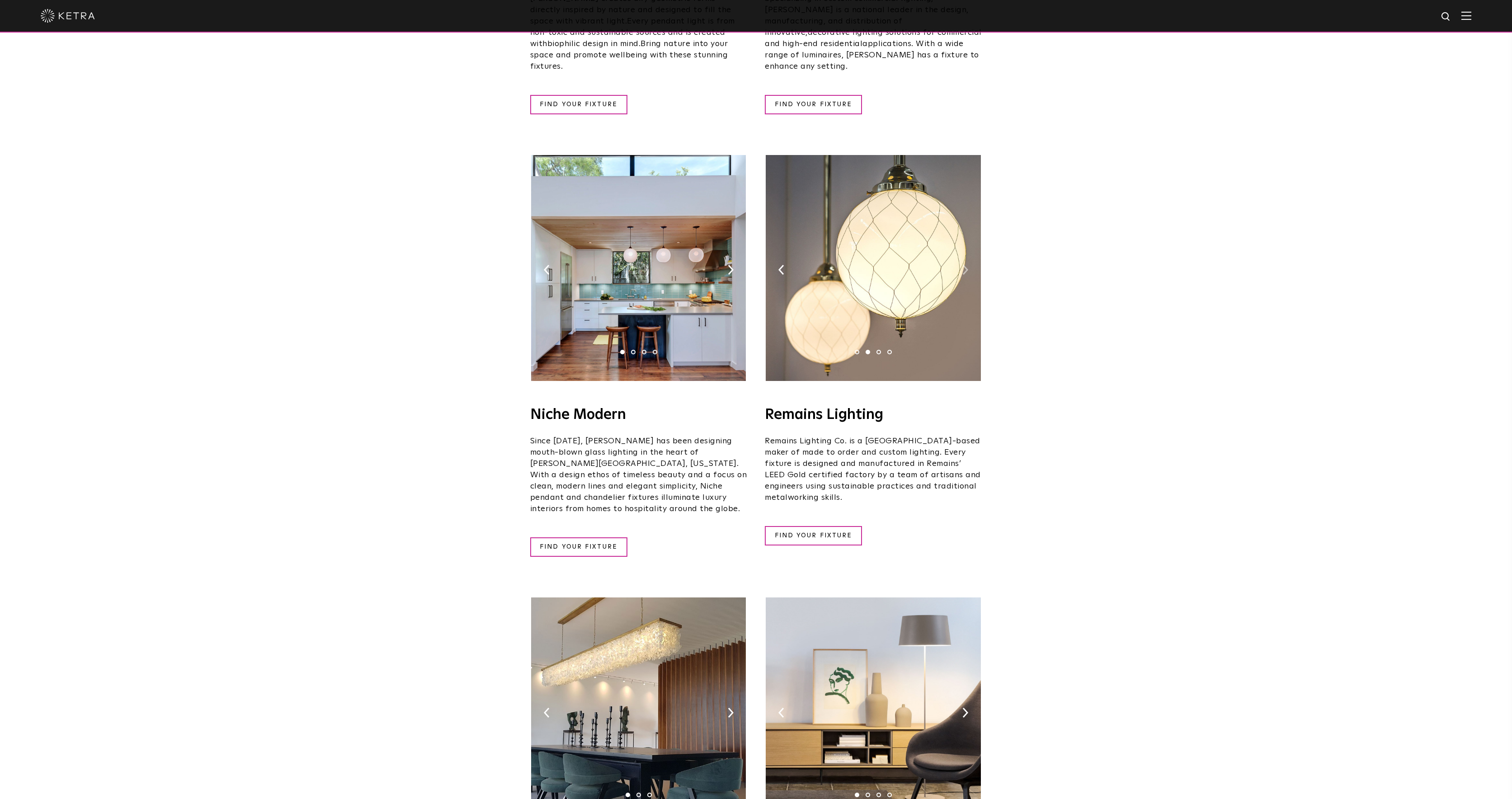
click at [967, 265] on img at bounding box center [965, 269] width 6 height 10
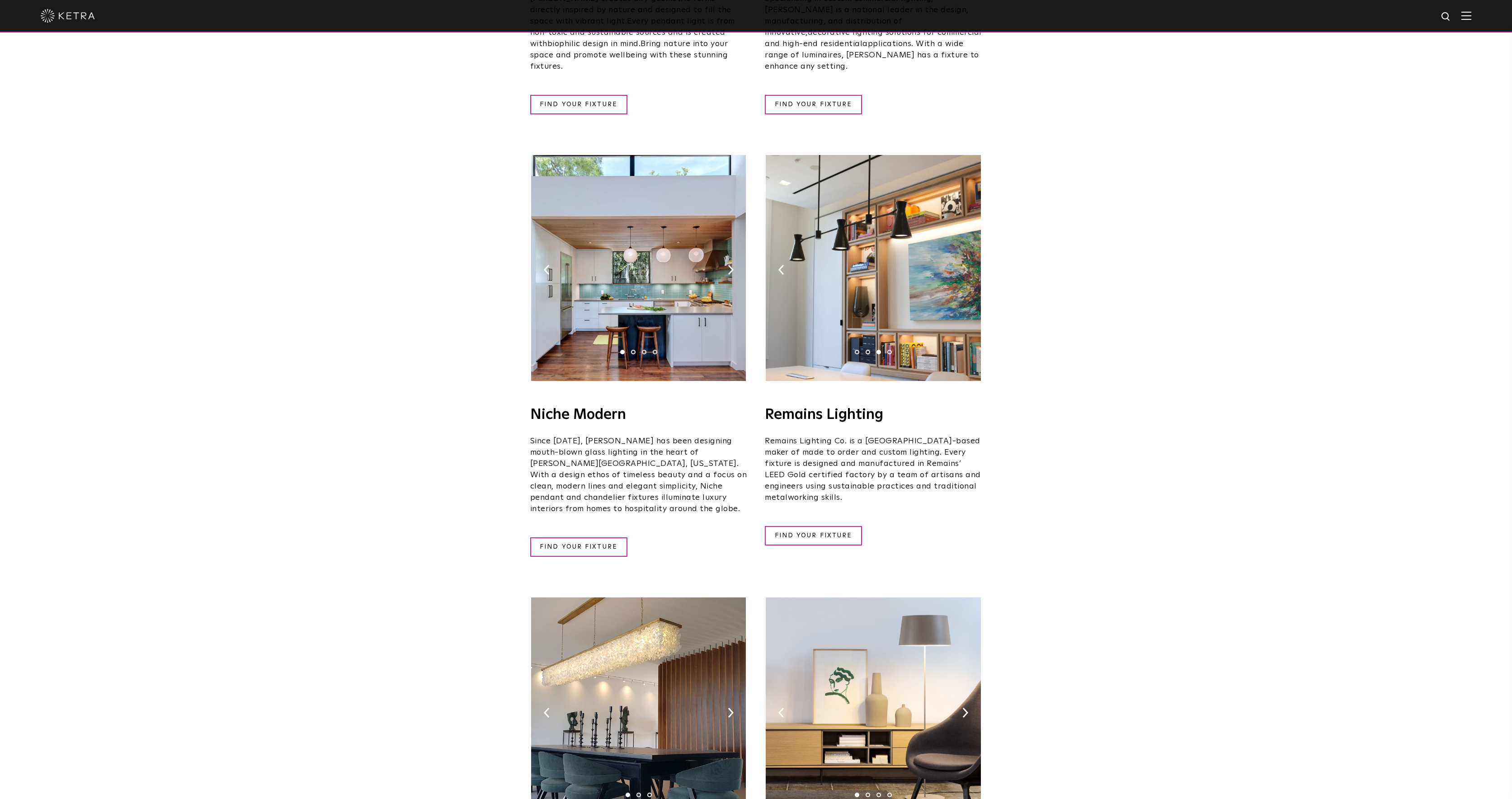
click at [967, 265] on img at bounding box center [965, 269] width 6 height 10
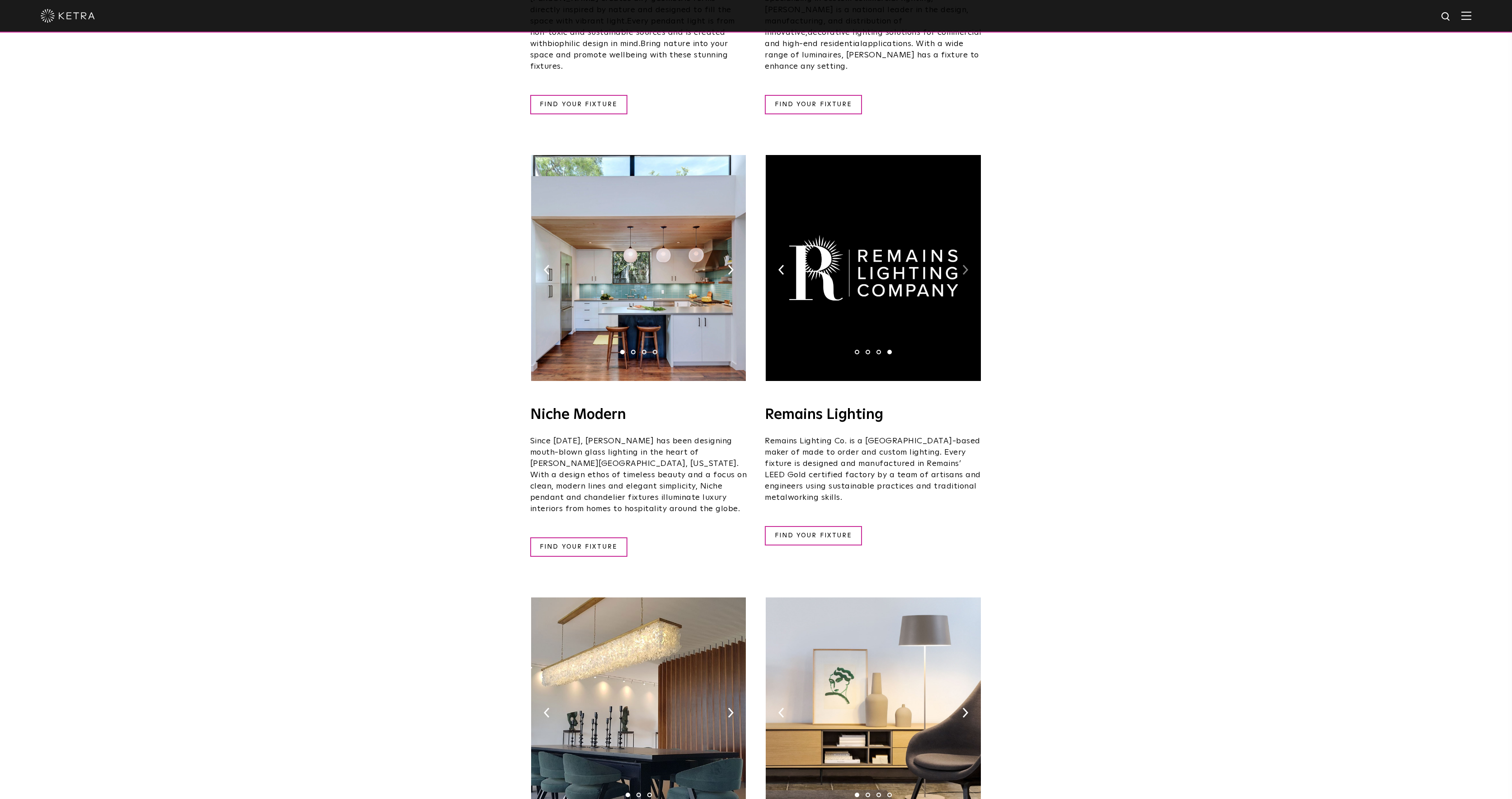
click at [967, 265] on img at bounding box center [965, 269] width 6 height 10
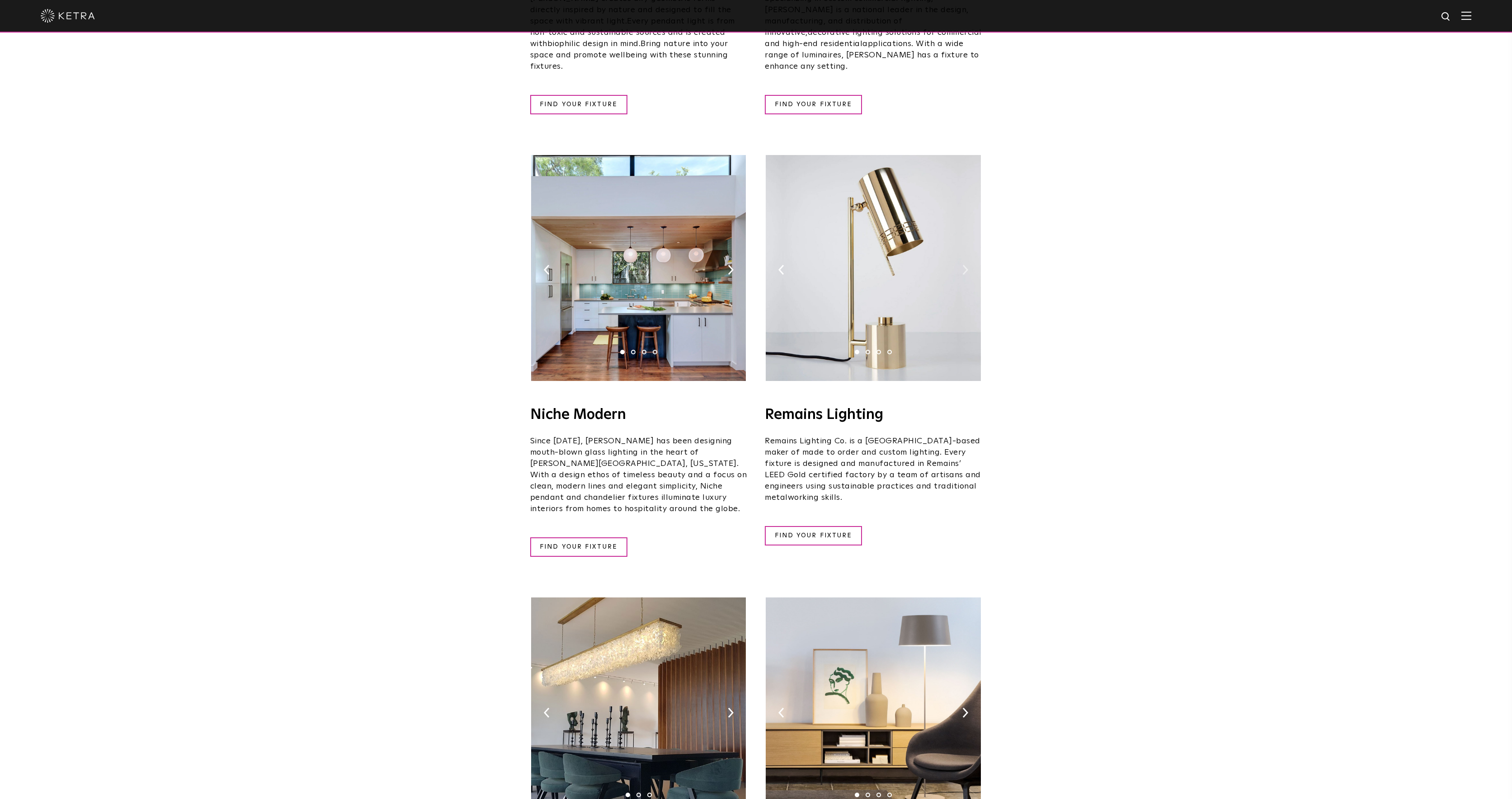
click at [967, 265] on img at bounding box center [965, 269] width 6 height 10
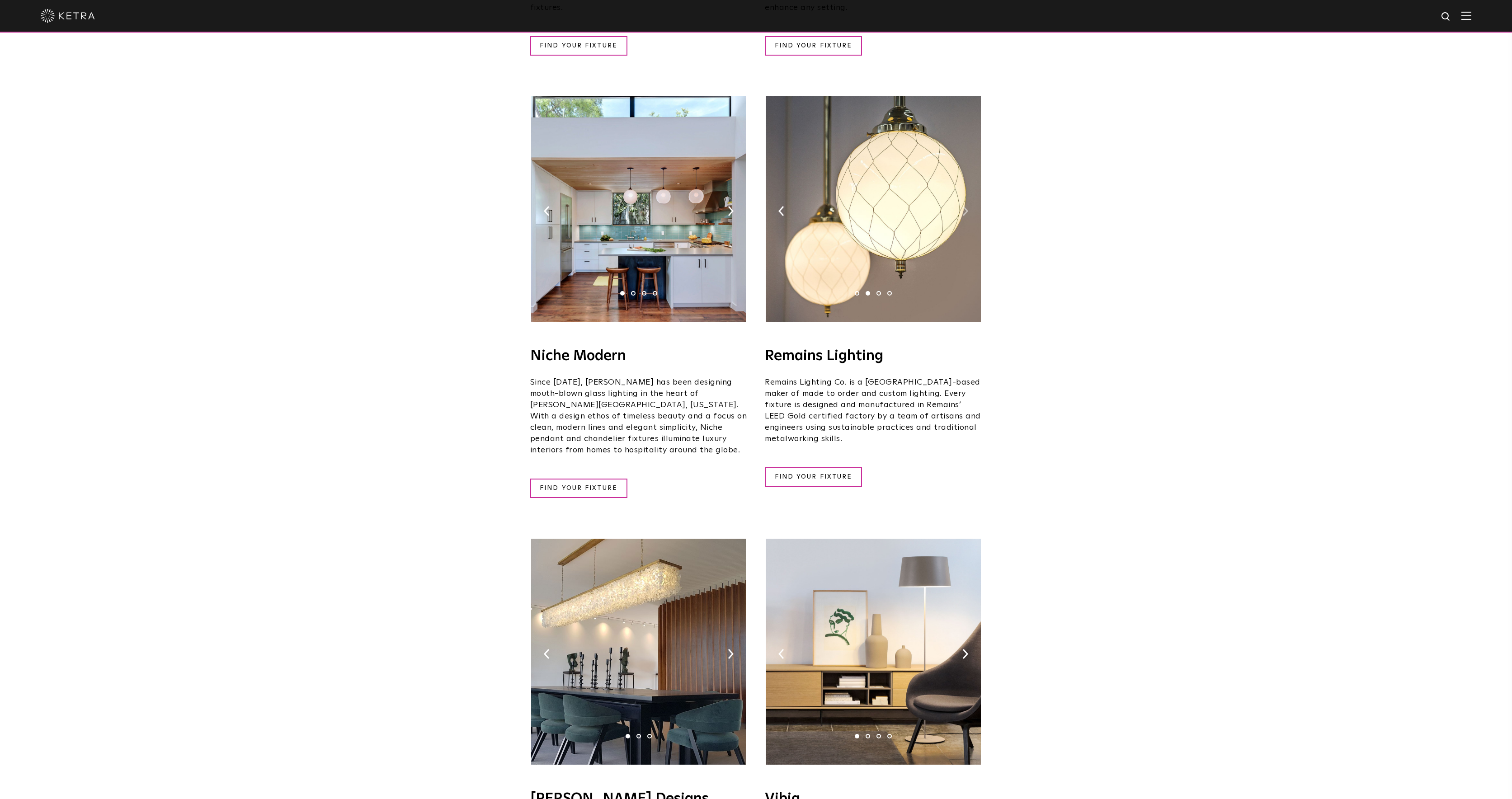
scroll to position [1178, 0]
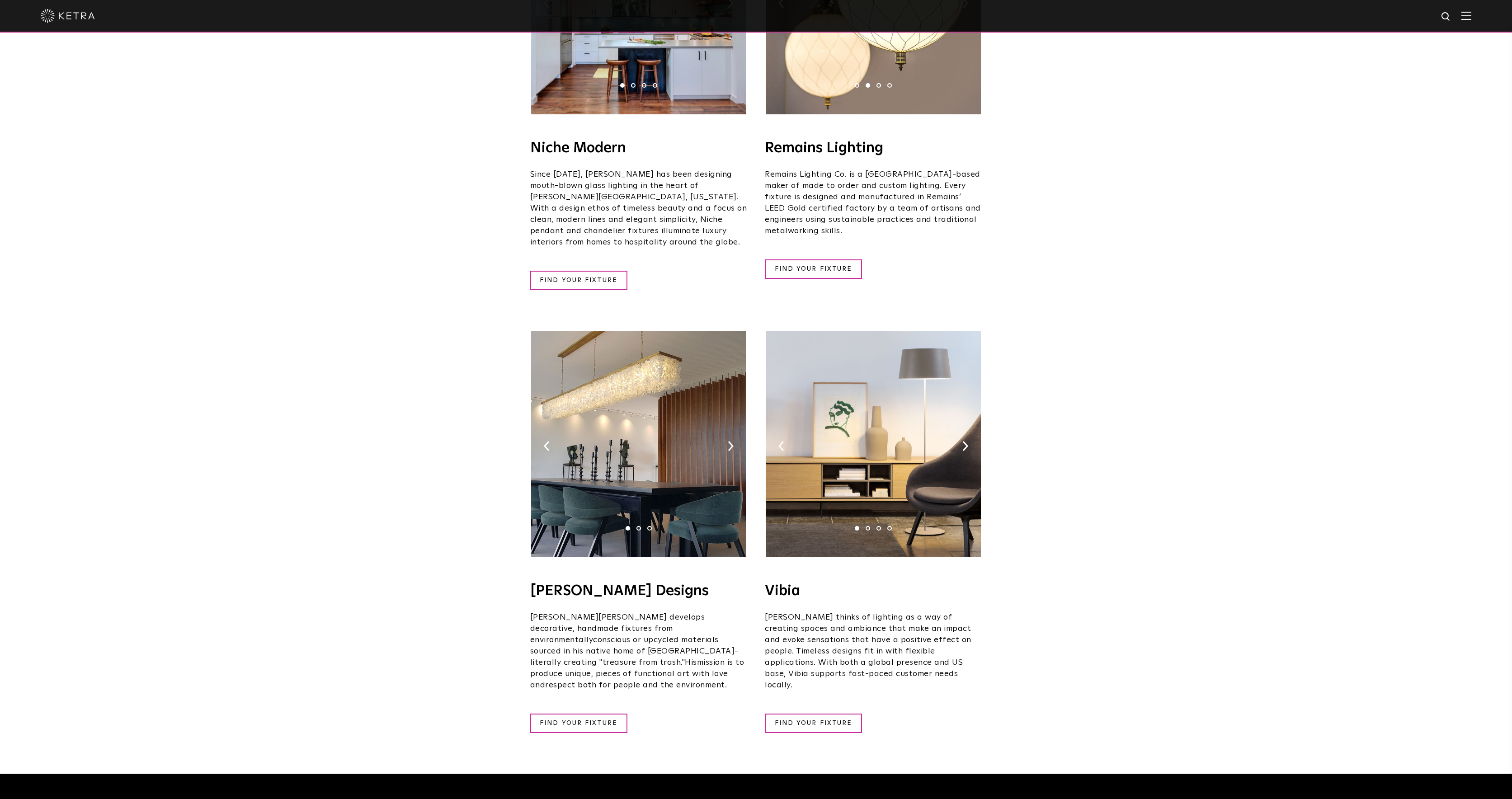
click at [733, 441] on img at bounding box center [731, 446] width 6 height 10
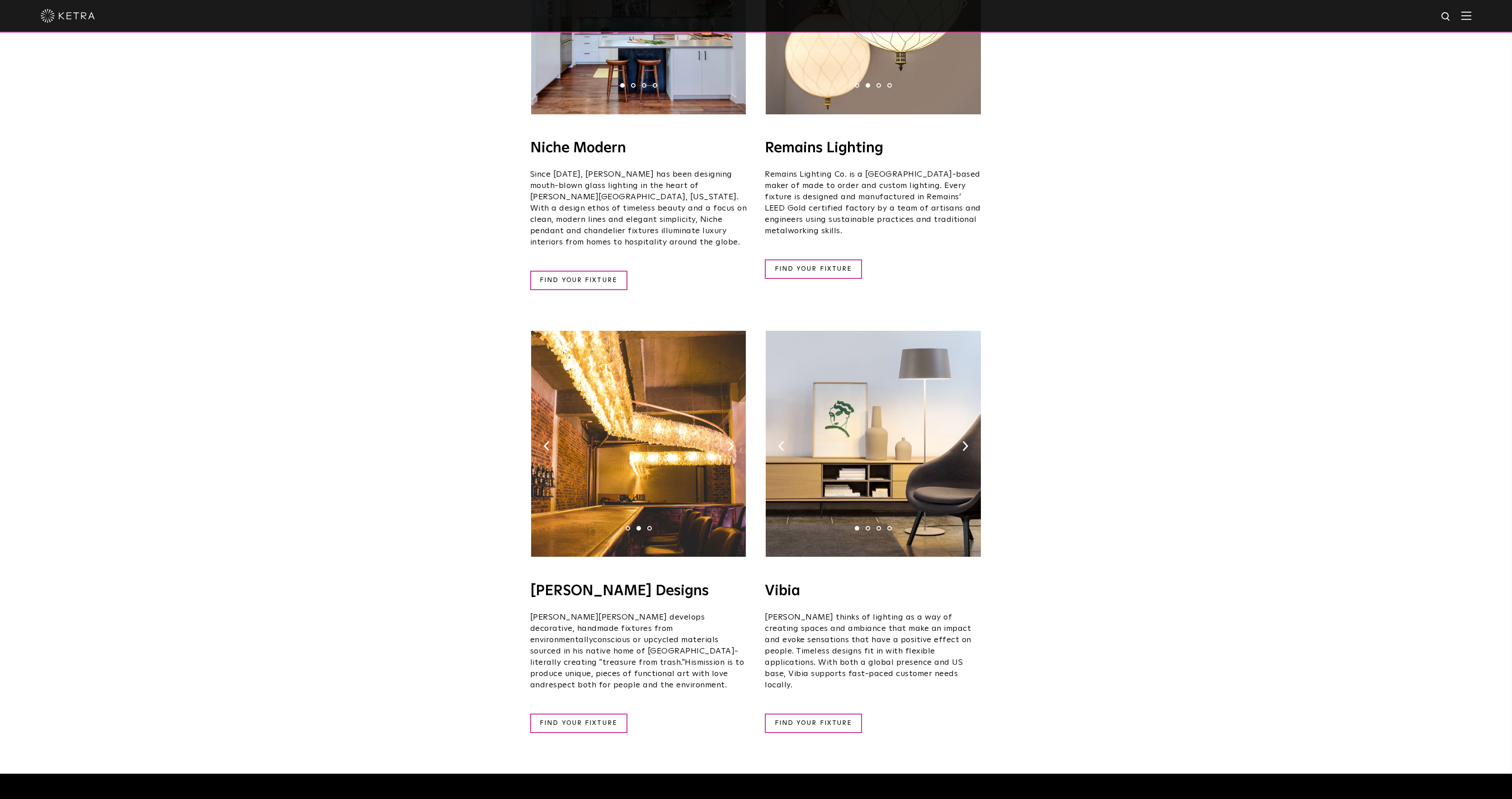
click at [734, 409] on img at bounding box center [639, 443] width 215 height 226
click at [731, 441] on img at bounding box center [731, 446] width 6 height 10
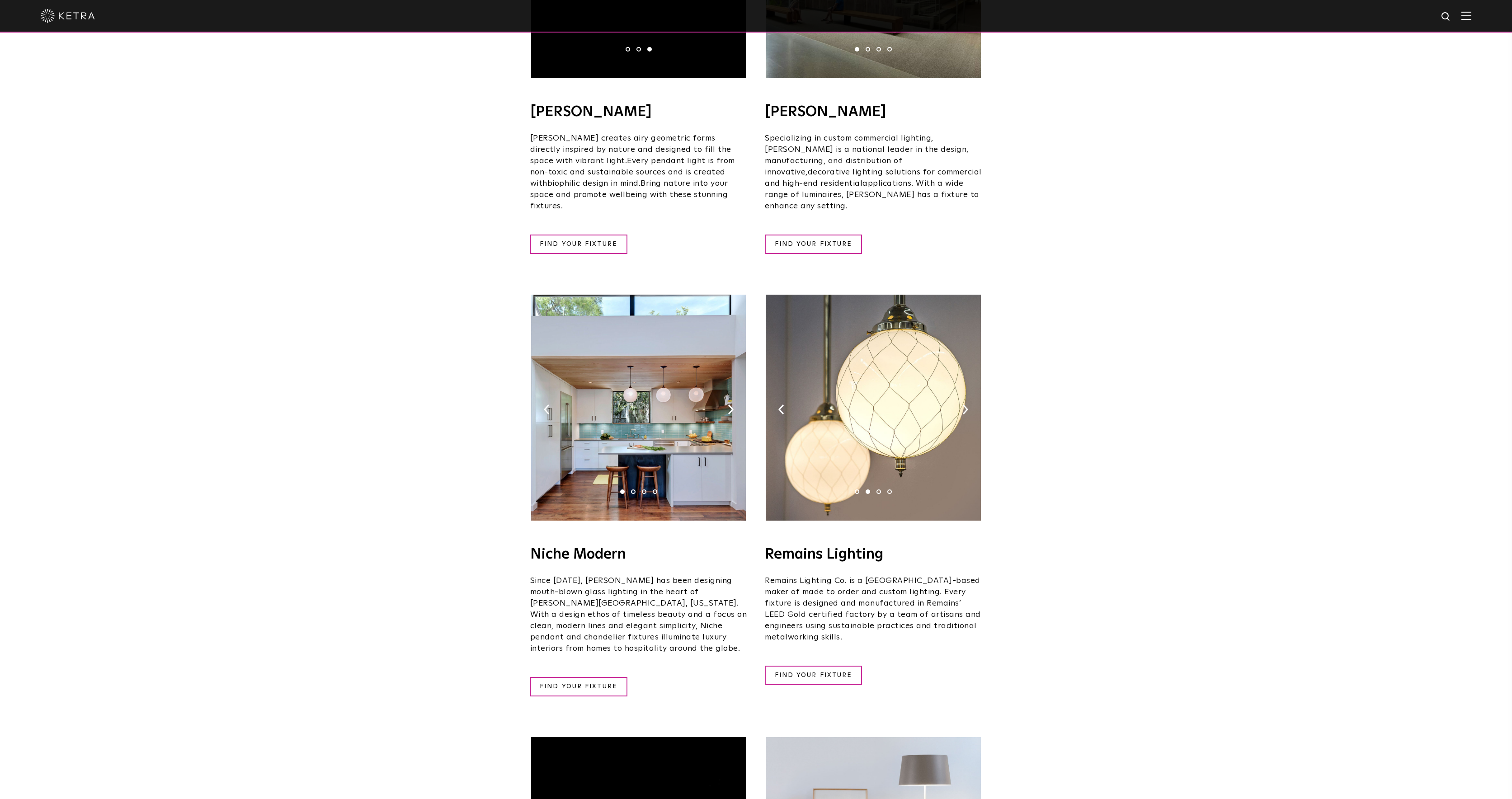
scroll to position [261, 0]
